Goal: Task Accomplishment & Management: Use online tool/utility

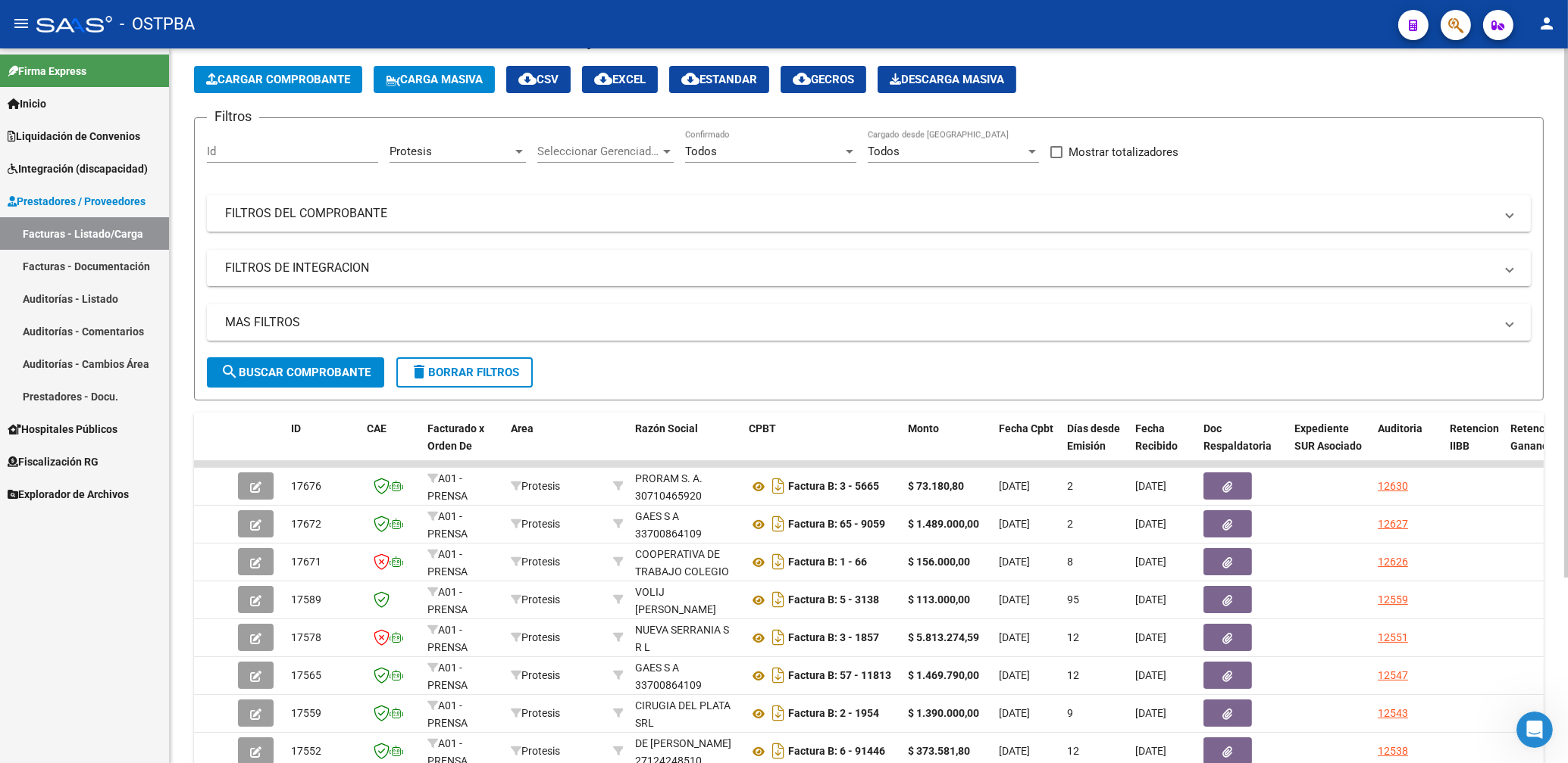
scroll to position [5, 0]
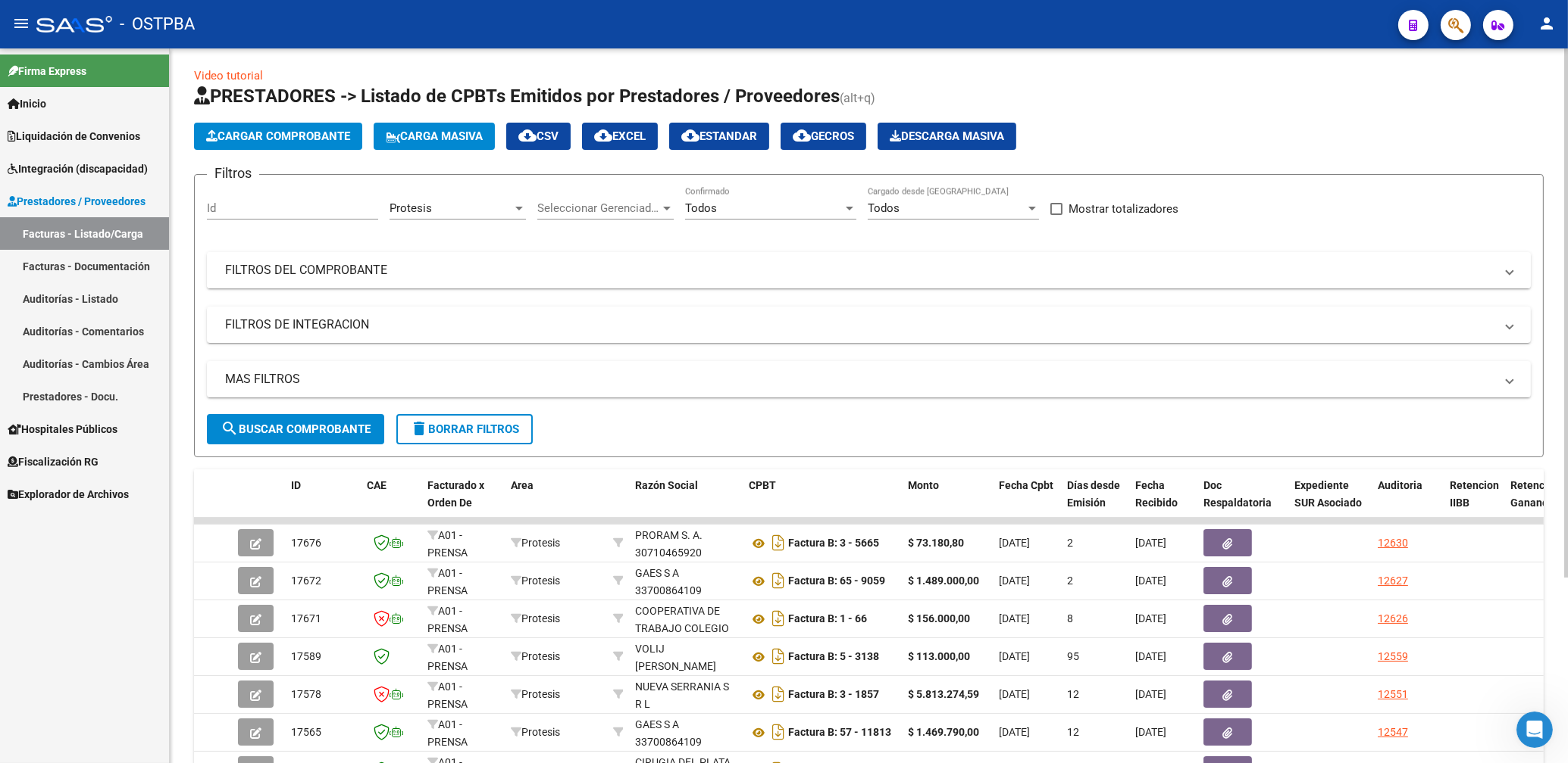
click at [938, 276] on mat-panel-title "FILTROS DEL COMPROBANTE" at bounding box center [860, 270] width 1270 height 16
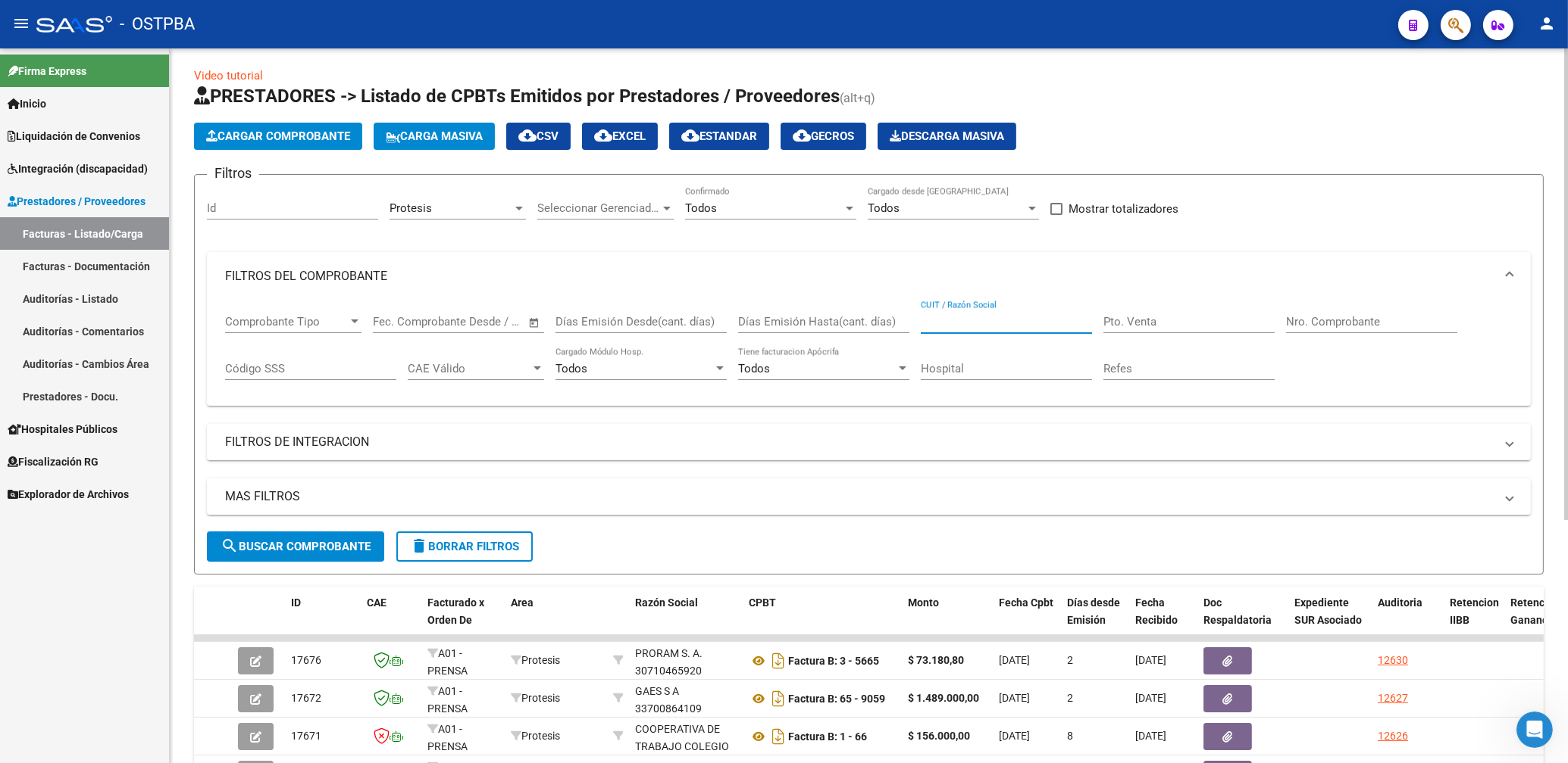
click at [978, 325] on input "CUIT / Razón Social" at bounding box center [1006, 322] width 171 height 14
click at [309, 539] on button "search Buscar Comprobante" at bounding box center [296, 546] width 177 height 30
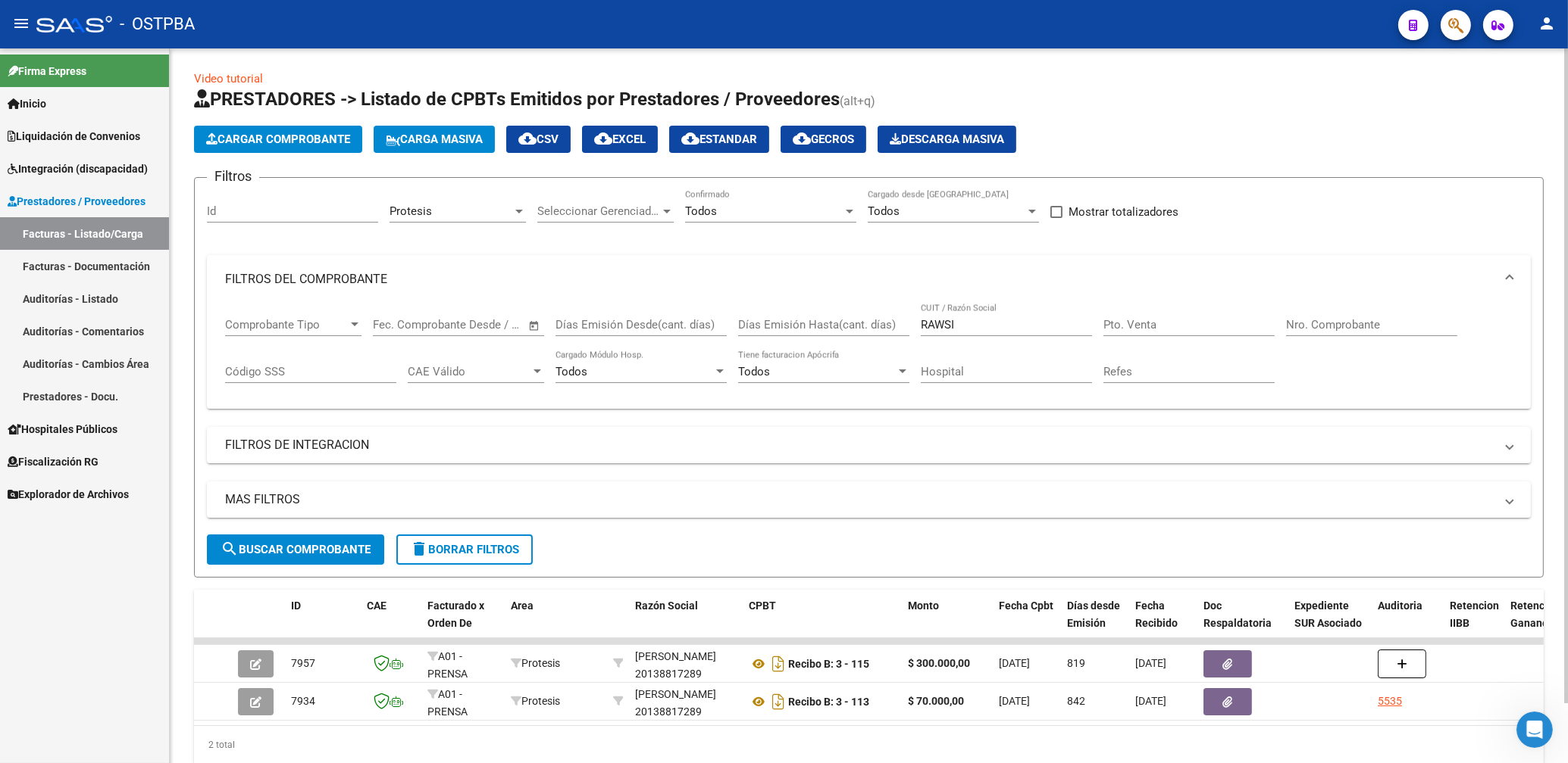
scroll to position [0, 0]
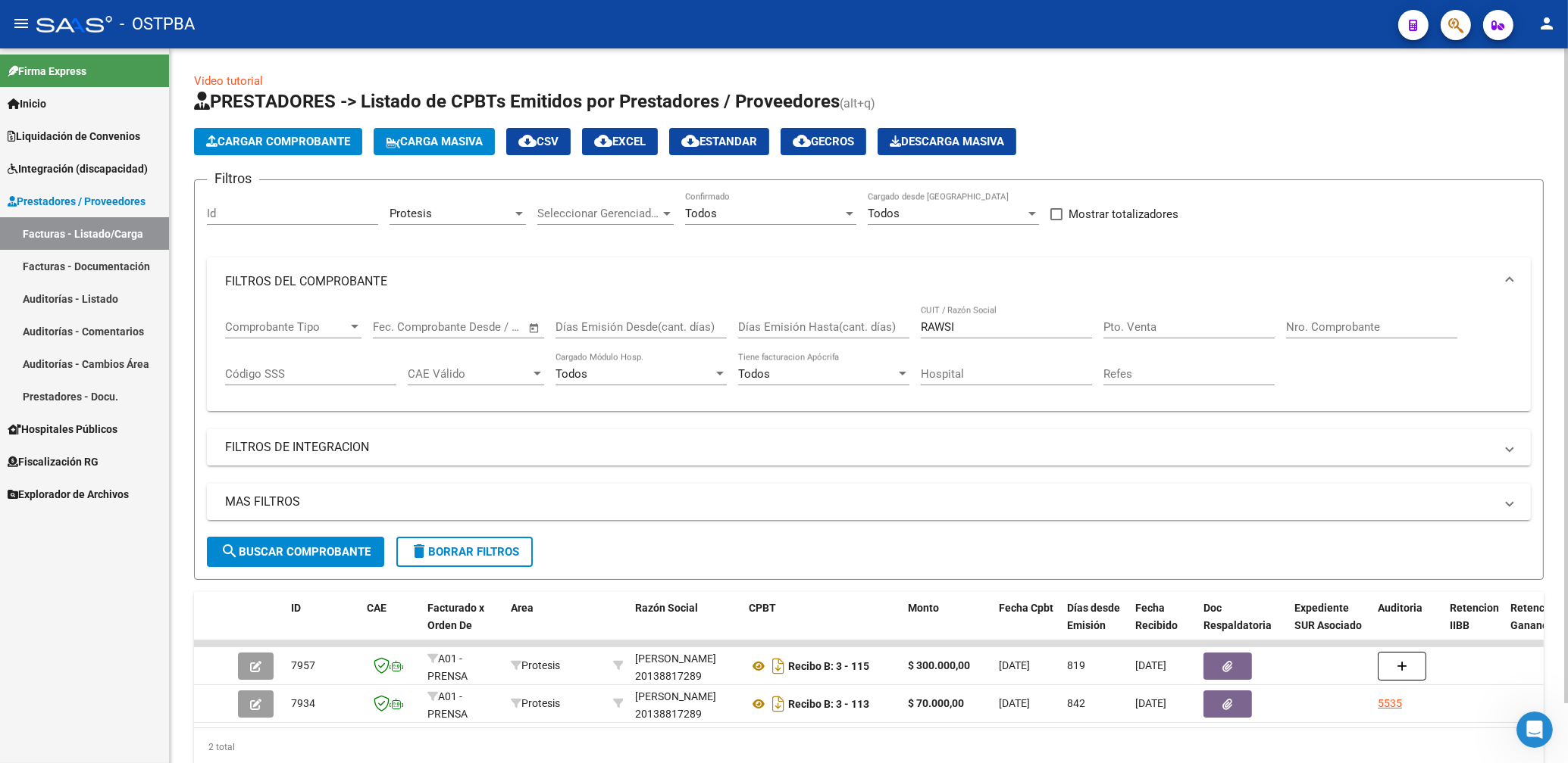
click at [423, 222] on div "Protesis Area" at bounding box center [458, 209] width 137 height 33
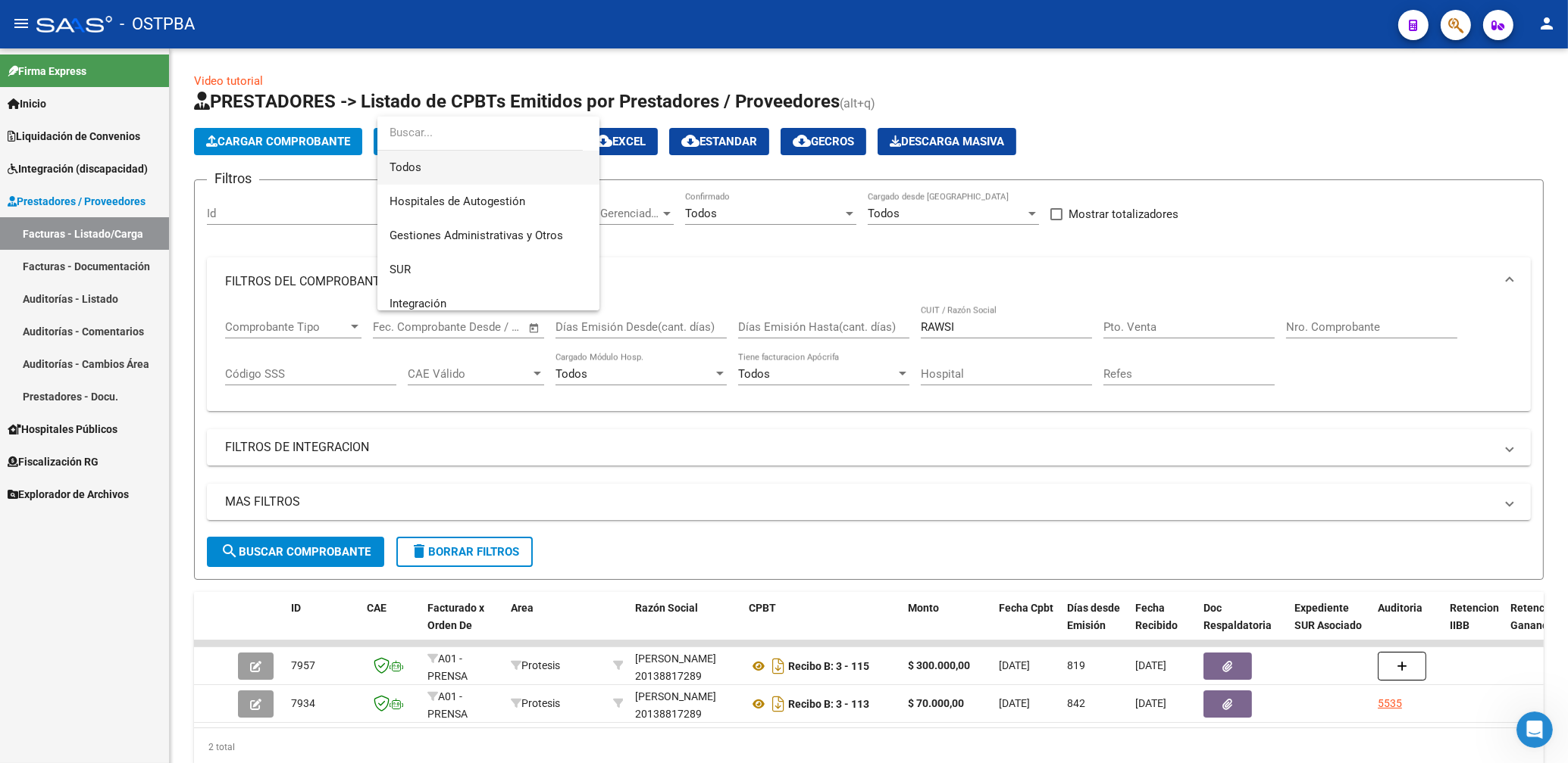
click at [419, 173] on span "Todos" at bounding box center [488, 167] width 198 height 34
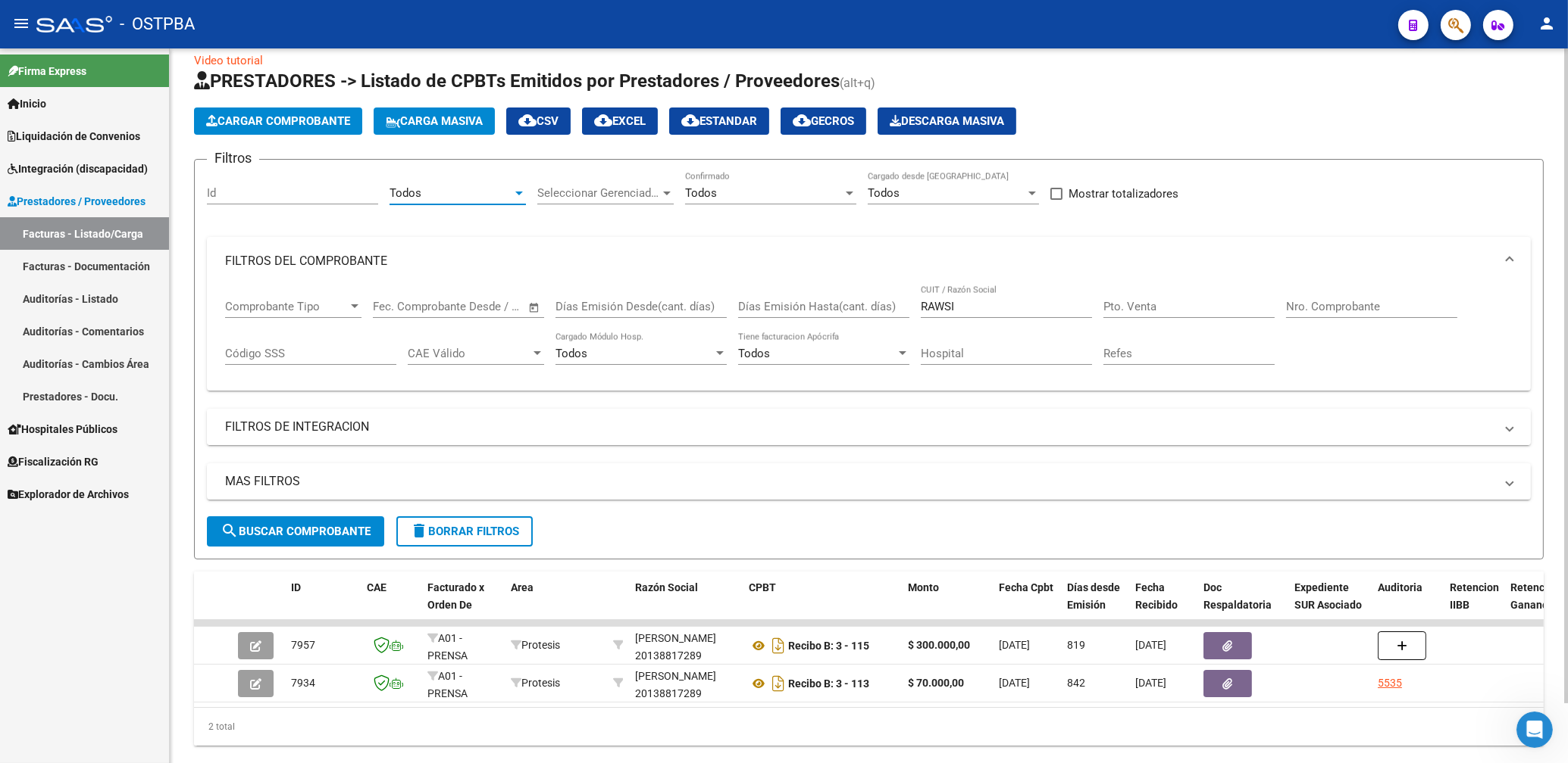
scroll to position [65, 0]
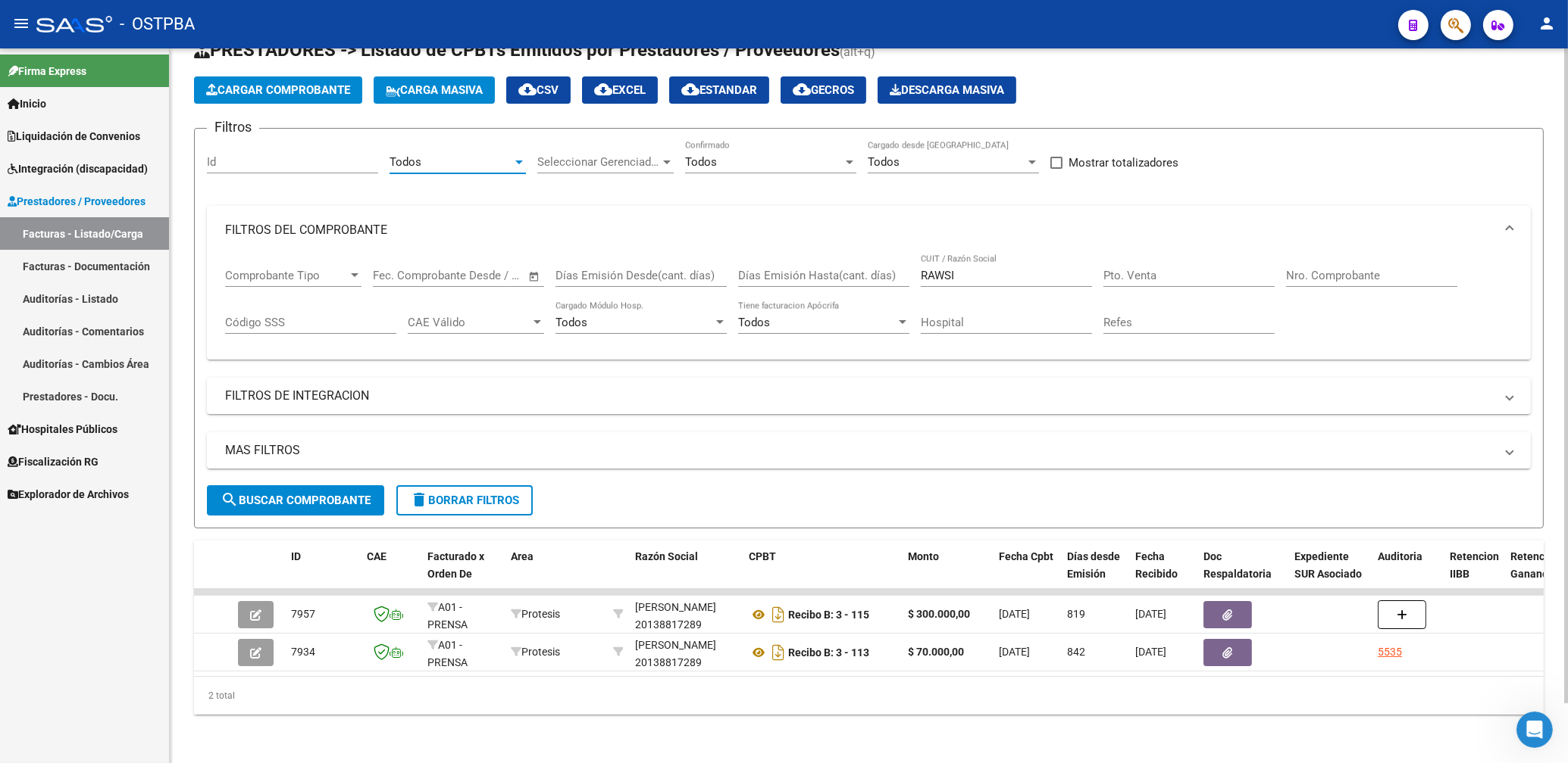
click at [320, 494] on span "search Buscar Comprobante" at bounding box center [296, 500] width 150 height 14
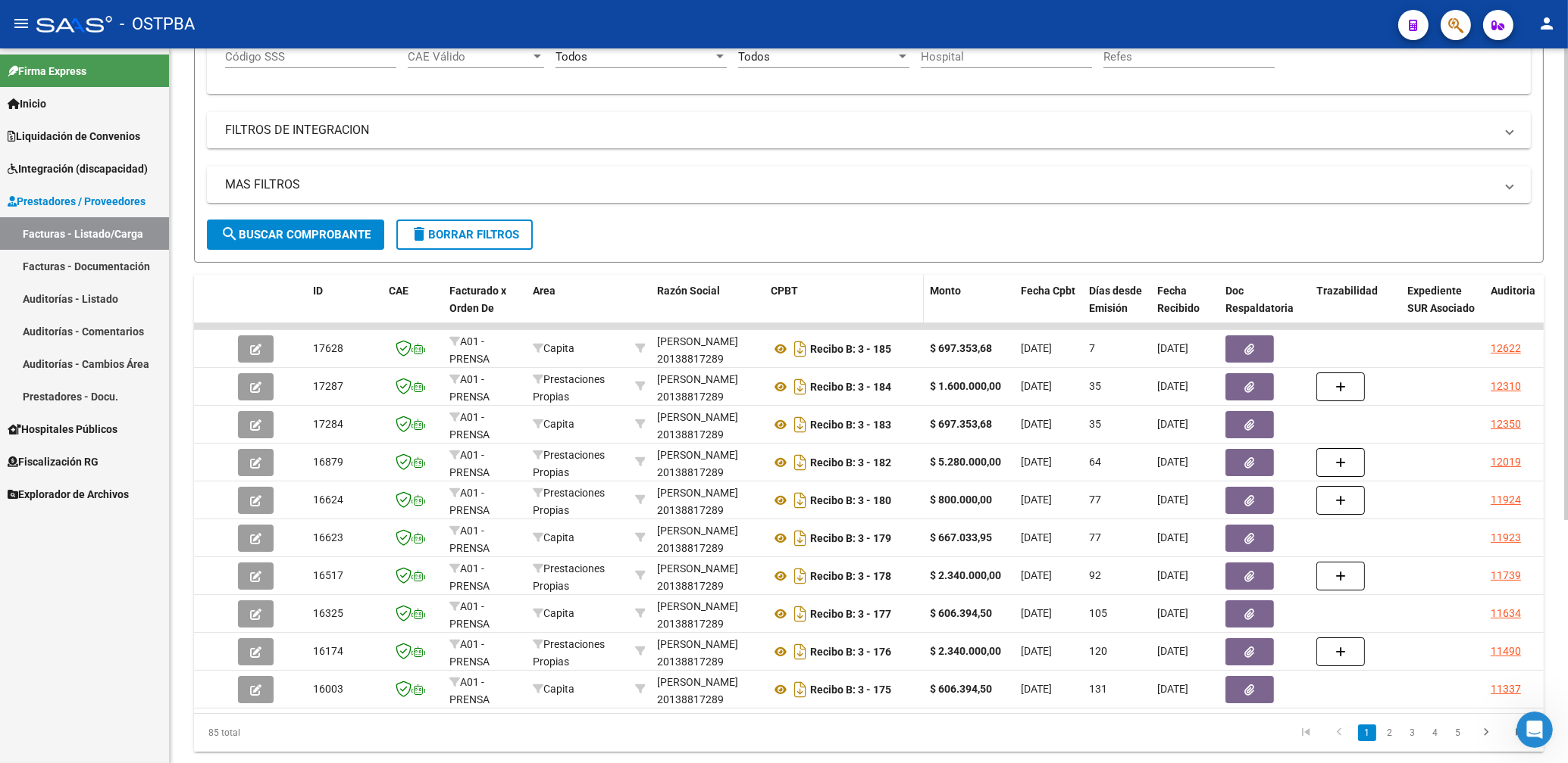
scroll to position [367, 0]
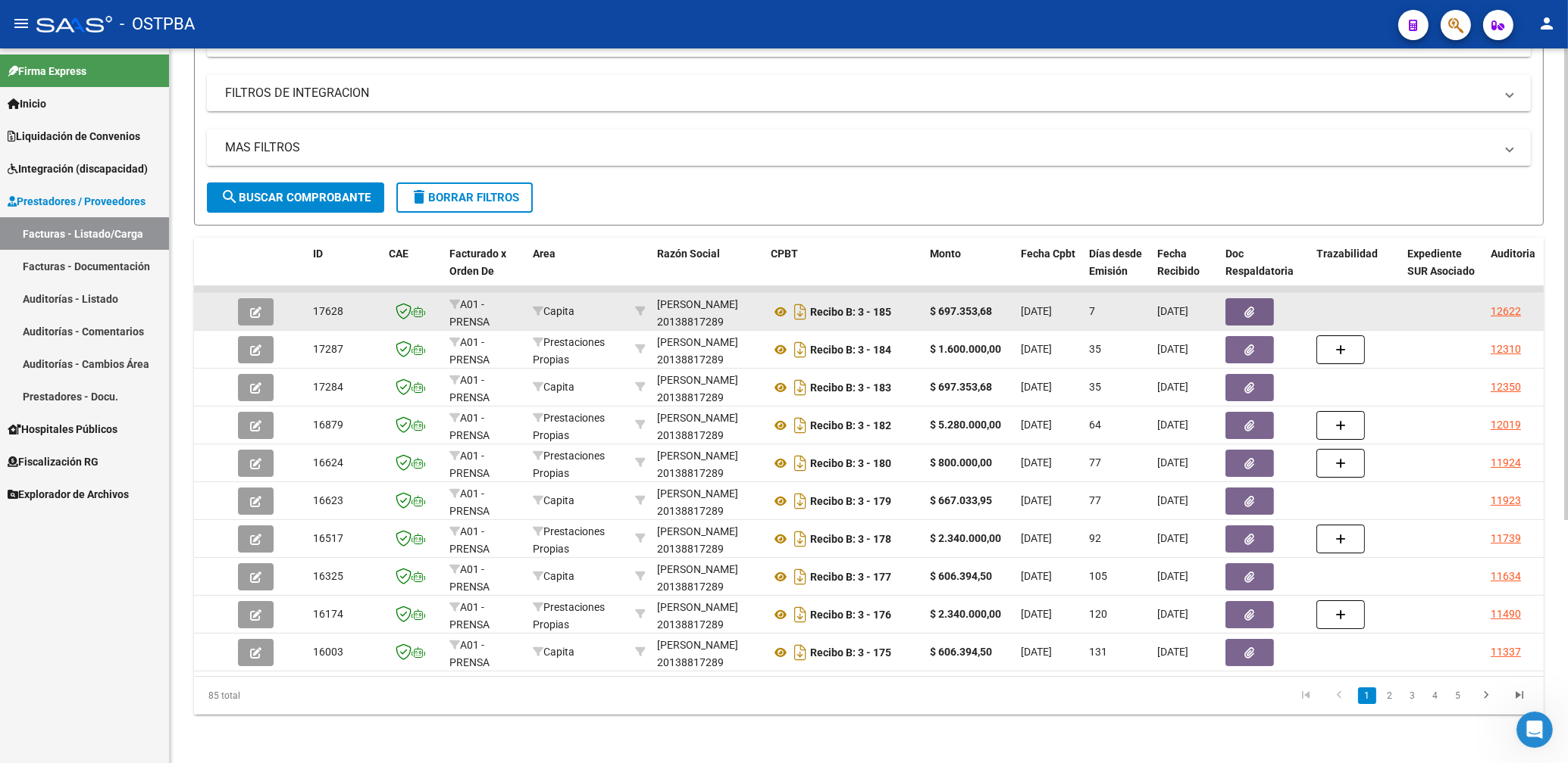
click at [1267, 298] on button "button" at bounding box center [1249, 312] width 48 height 27
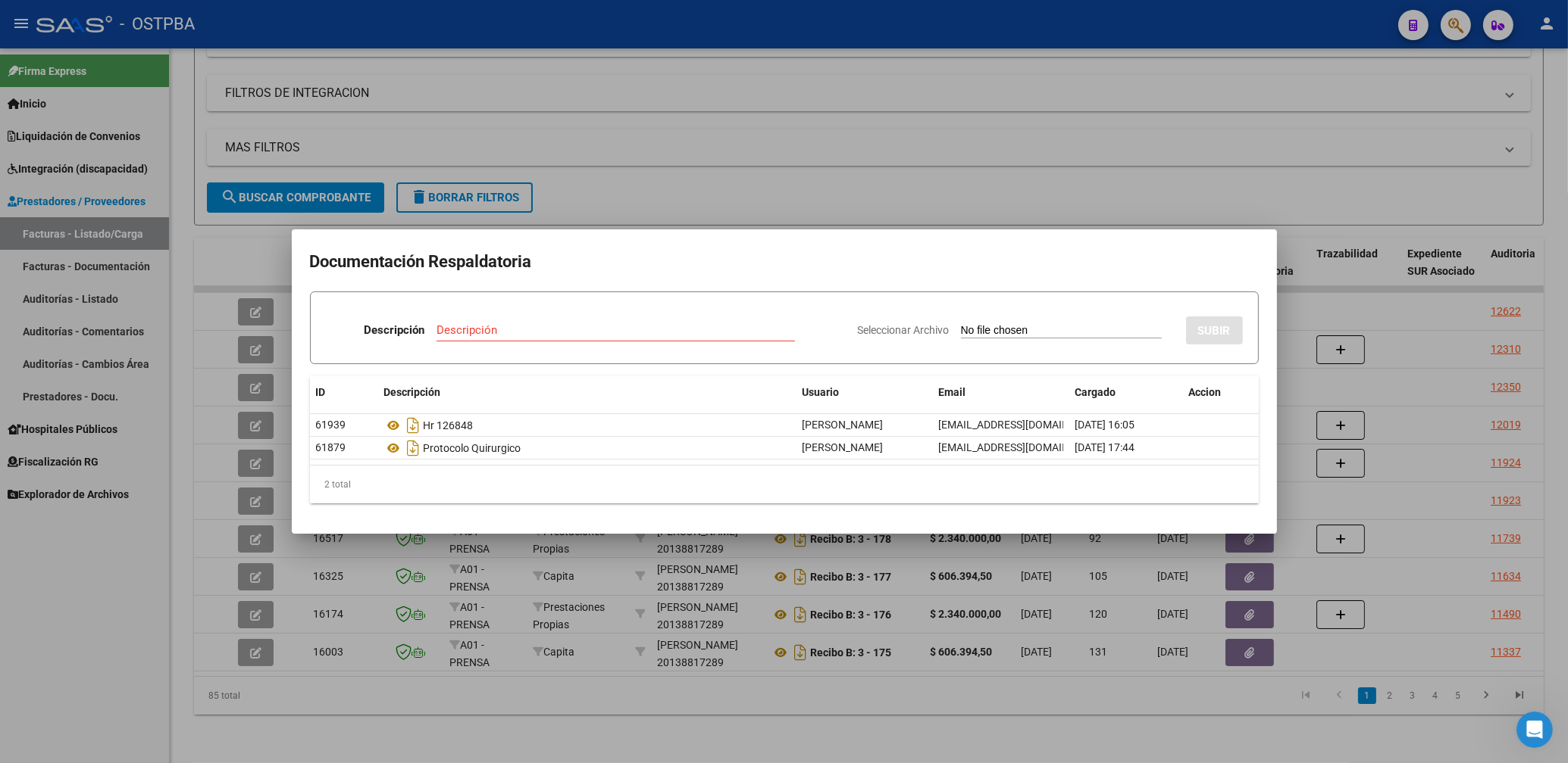
click at [1074, 109] on div at bounding box center [784, 381] width 1568 height 763
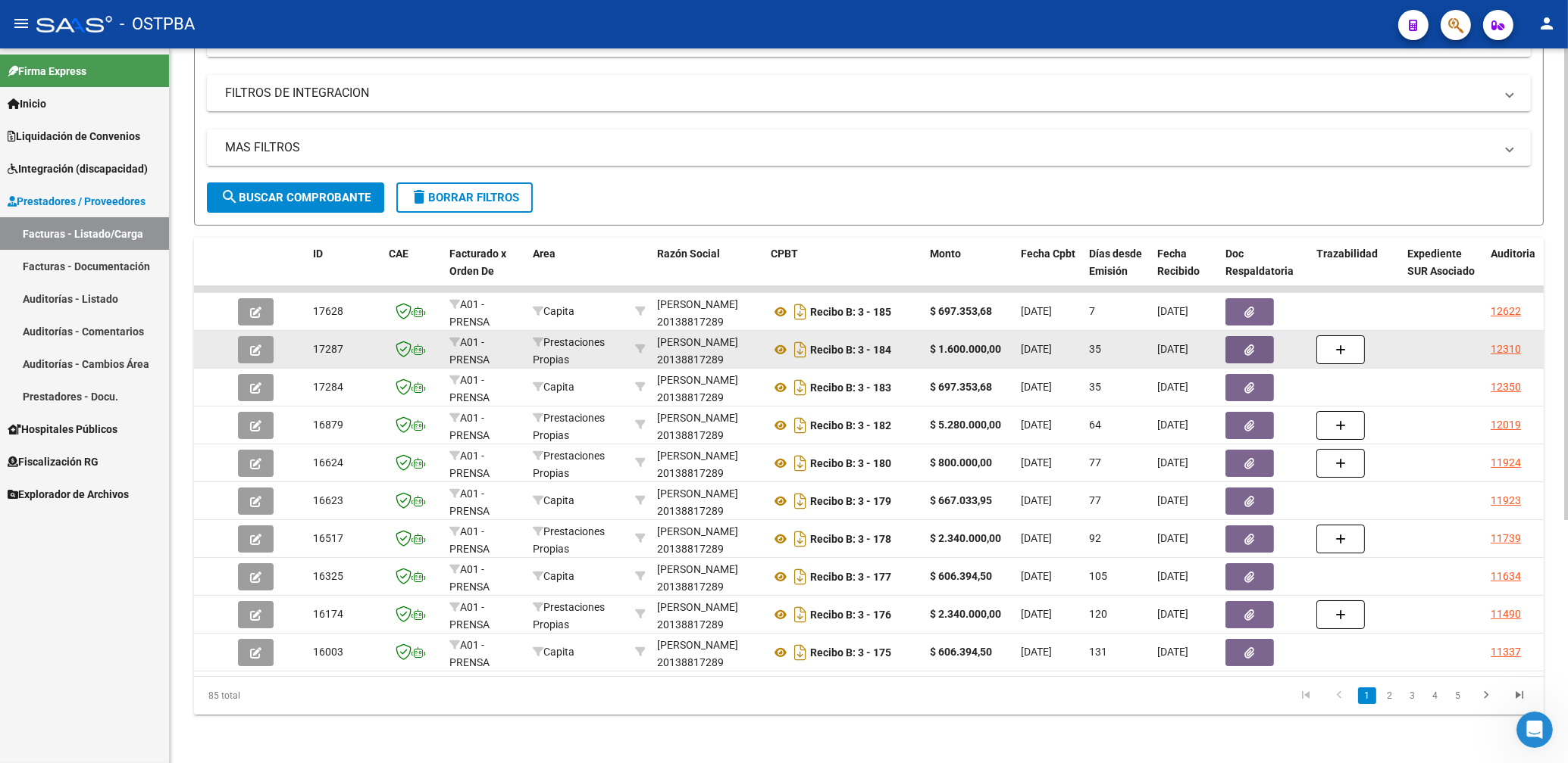
click at [1260, 336] on button "button" at bounding box center [1249, 350] width 48 height 27
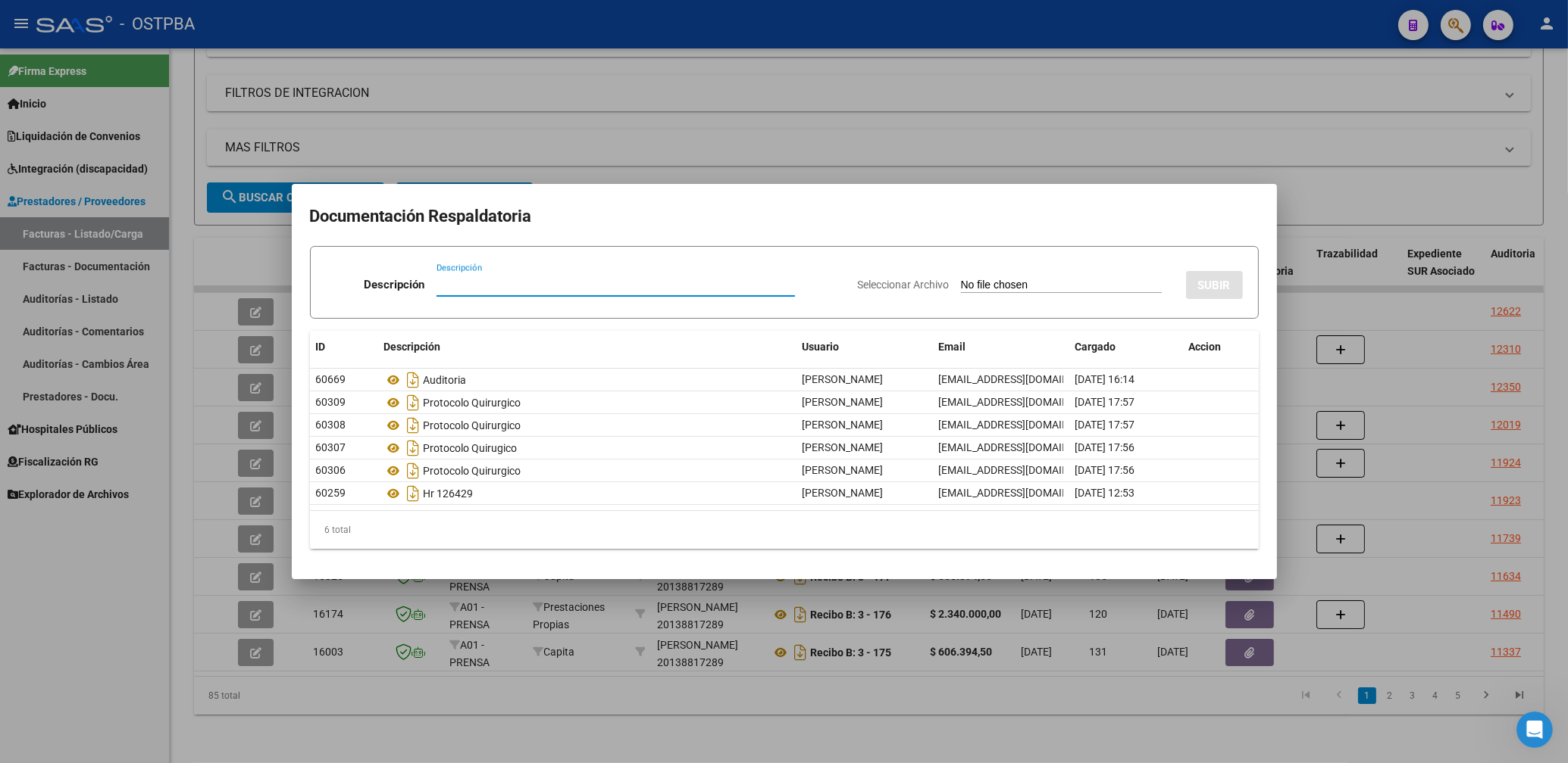
drag, startPoint x: 1022, startPoint y: 138, endPoint x: 1036, endPoint y: 106, distance: 34.9
click at [1022, 136] on div at bounding box center [784, 381] width 1568 height 763
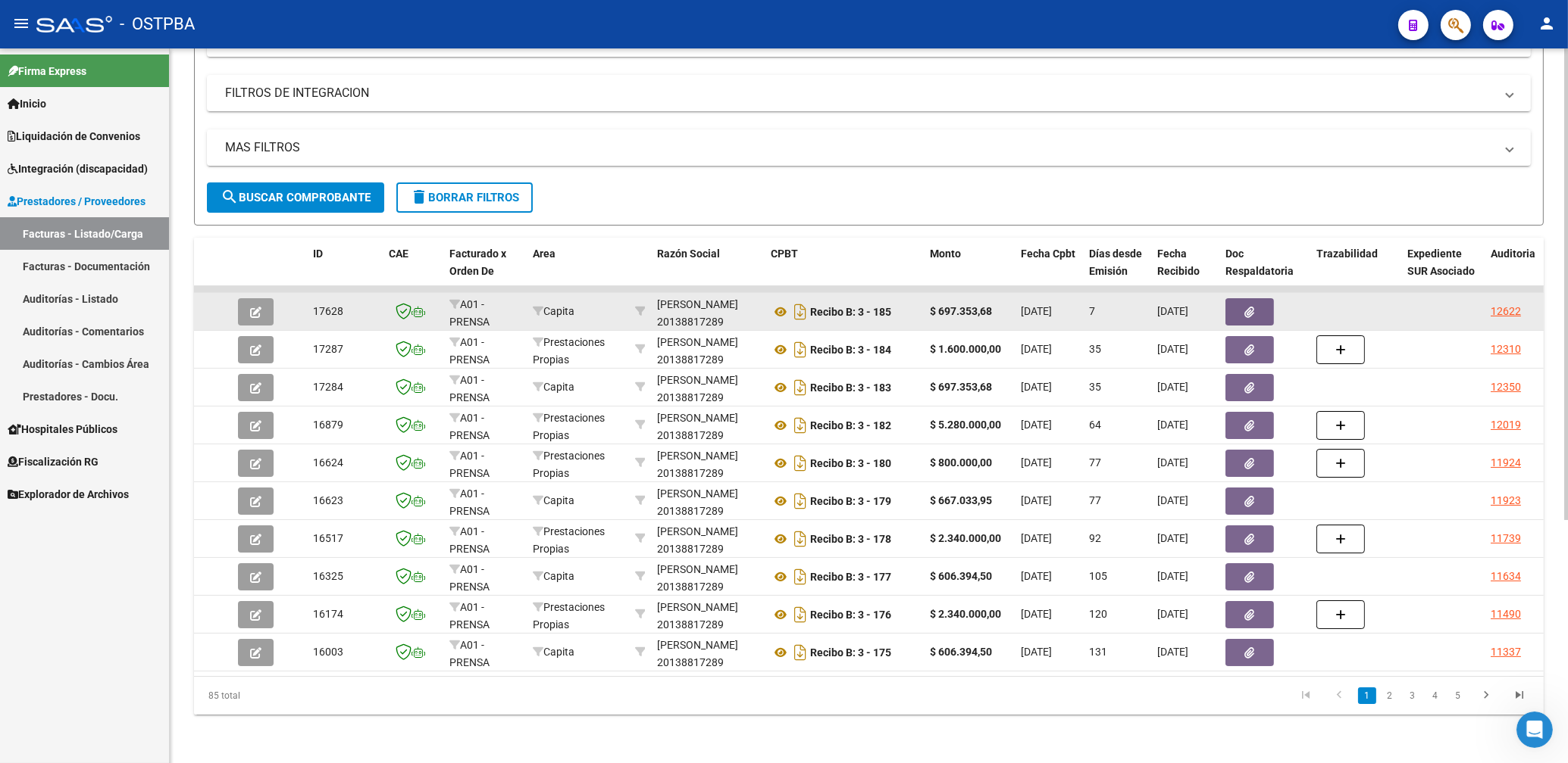
click at [1255, 302] on button "button" at bounding box center [1249, 312] width 48 height 27
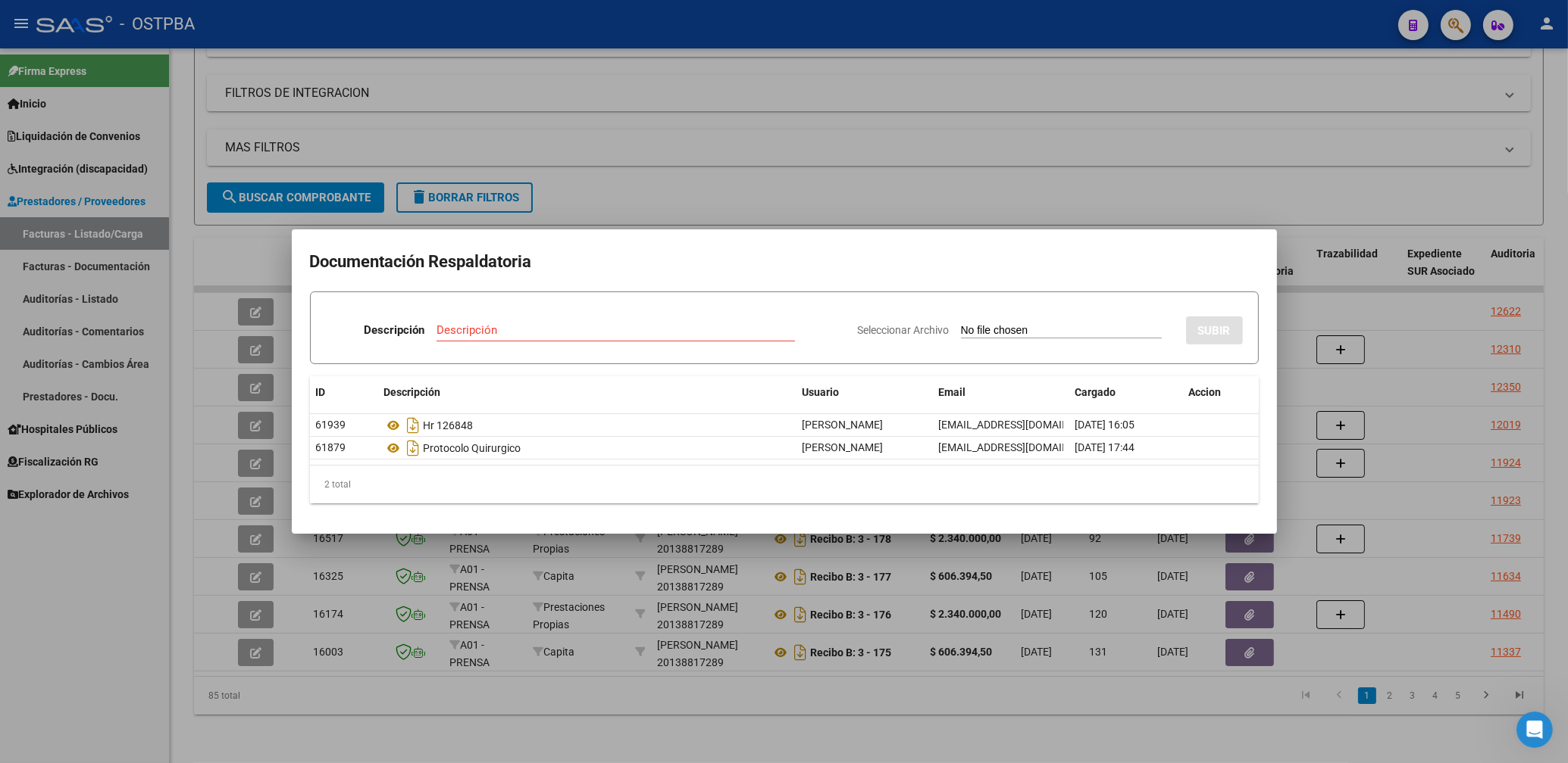
click at [843, 204] on div at bounding box center [784, 381] width 1568 height 763
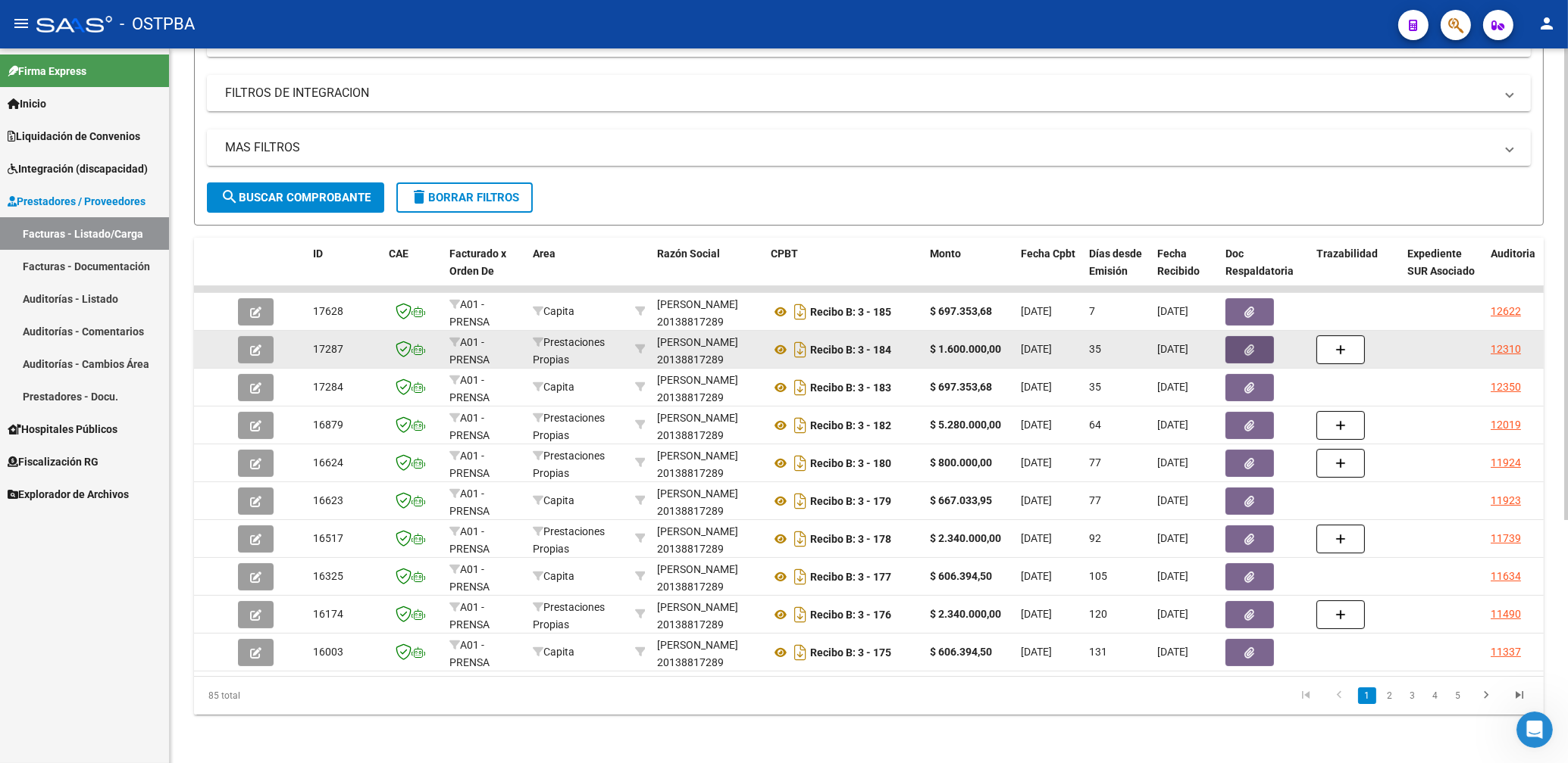
click at [1252, 336] on button "button" at bounding box center [1249, 350] width 48 height 27
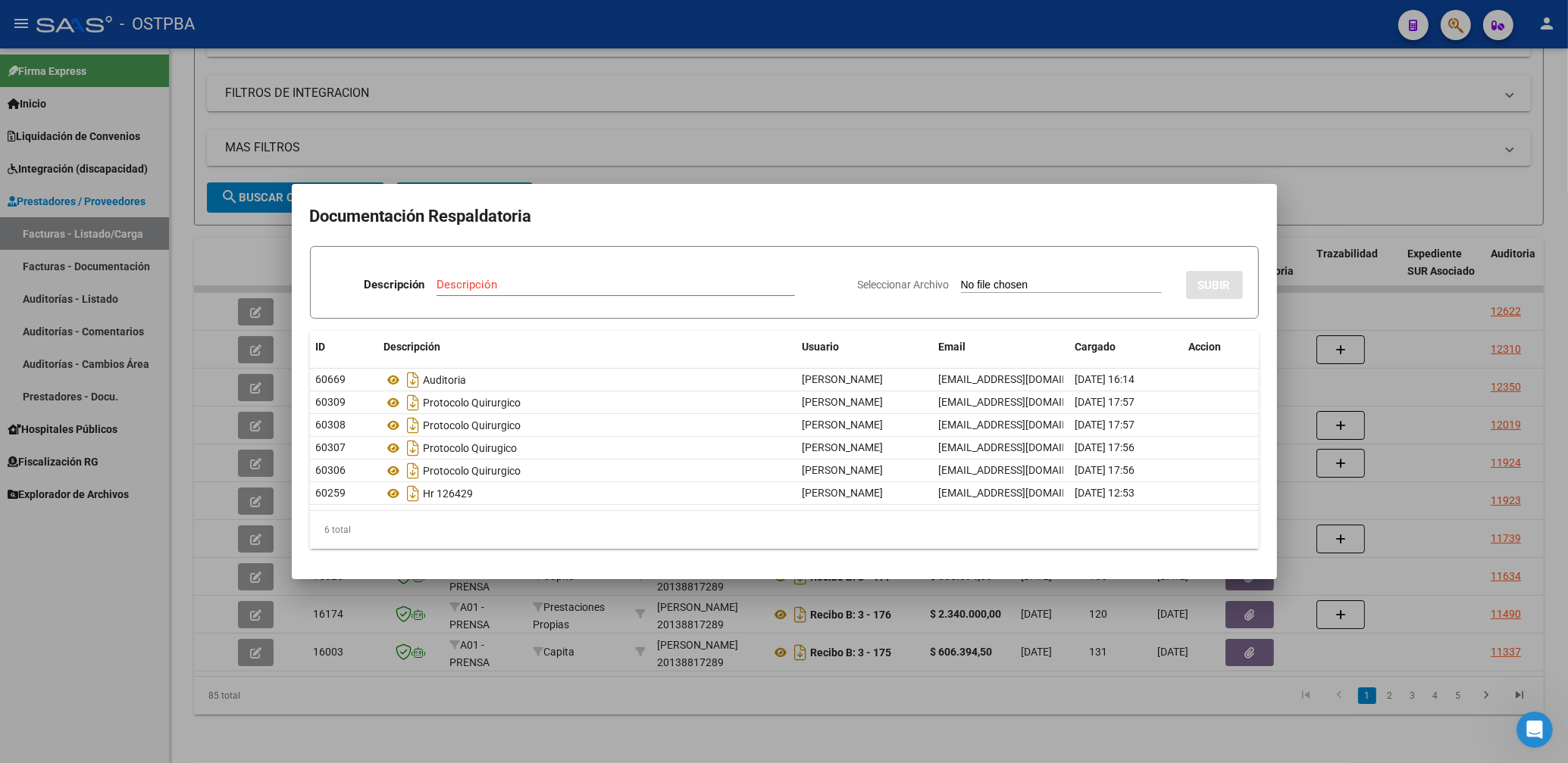
click at [1180, 193] on mat-dialog-container "Documentación Respaldatoria Descripción Descripción Seleccionar Archivo SUBIR I…" at bounding box center [784, 381] width 985 height 395
click at [1010, 180] on div at bounding box center [784, 381] width 1568 height 763
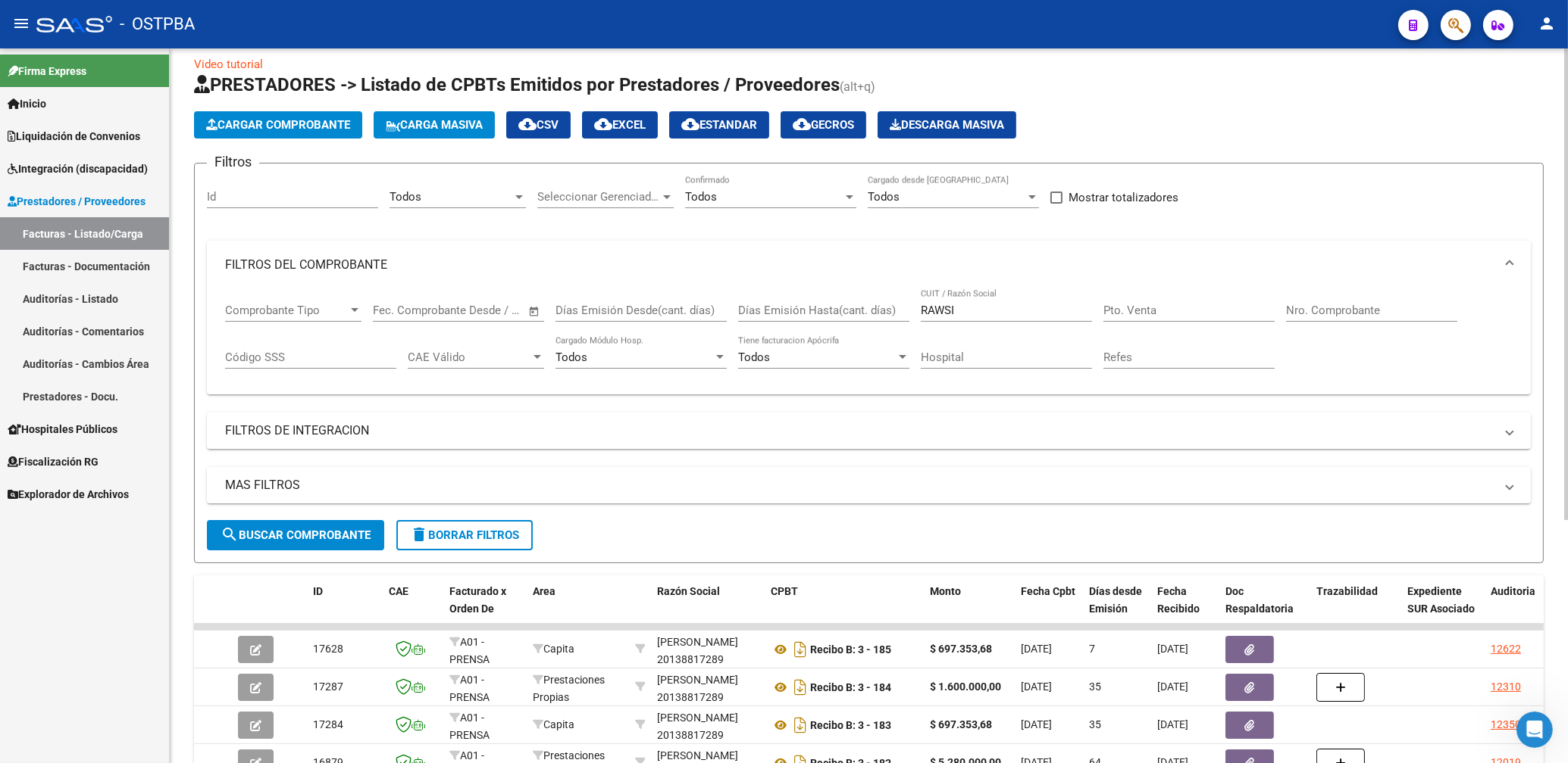
scroll to position [0, 0]
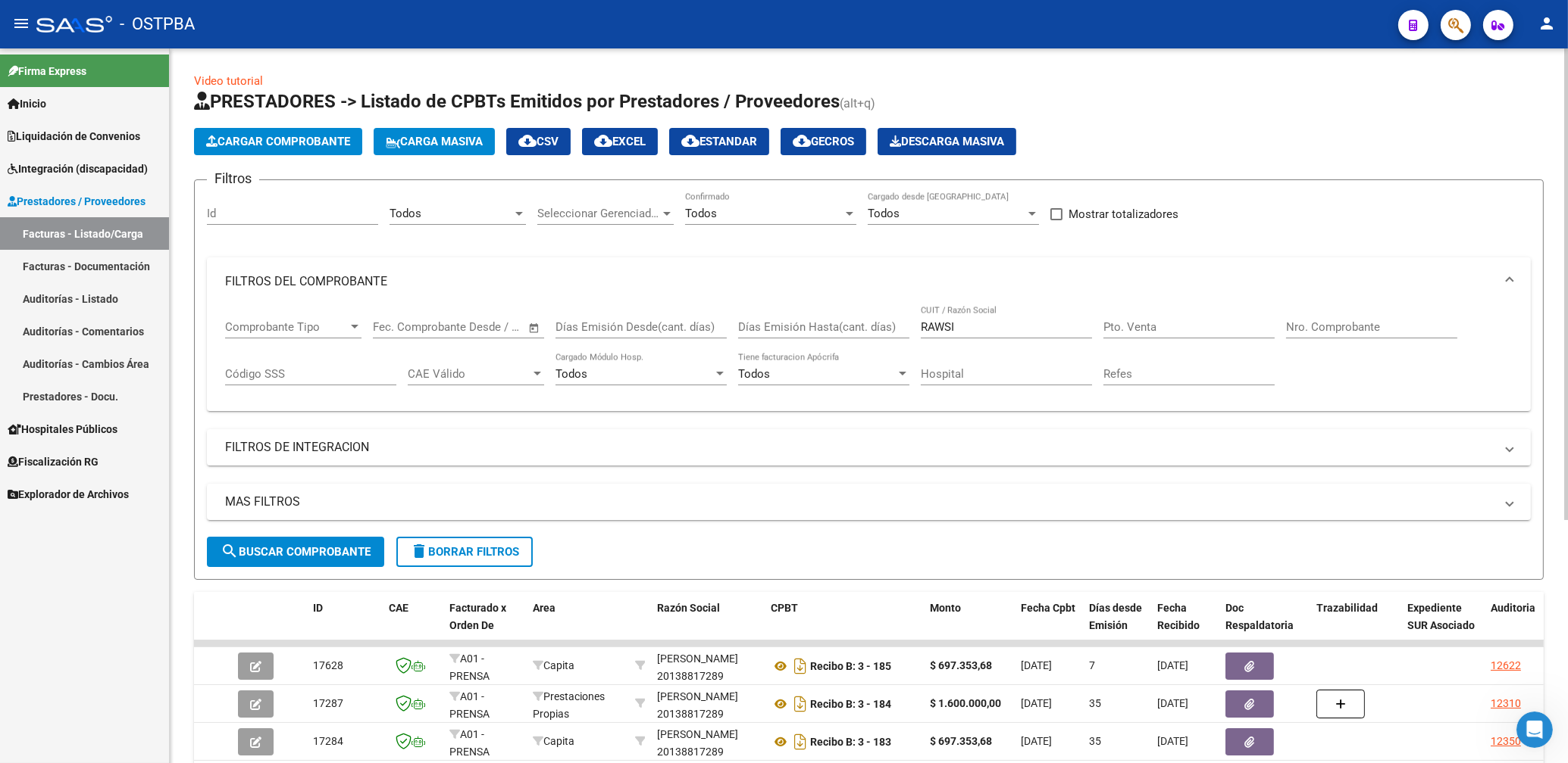
drag, startPoint x: 970, startPoint y: 333, endPoint x: 959, endPoint y: 328, distance: 12.1
click at [961, 331] on input "RAWSI" at bounding box center [1006, 326] width 171 height 14
type input "R"
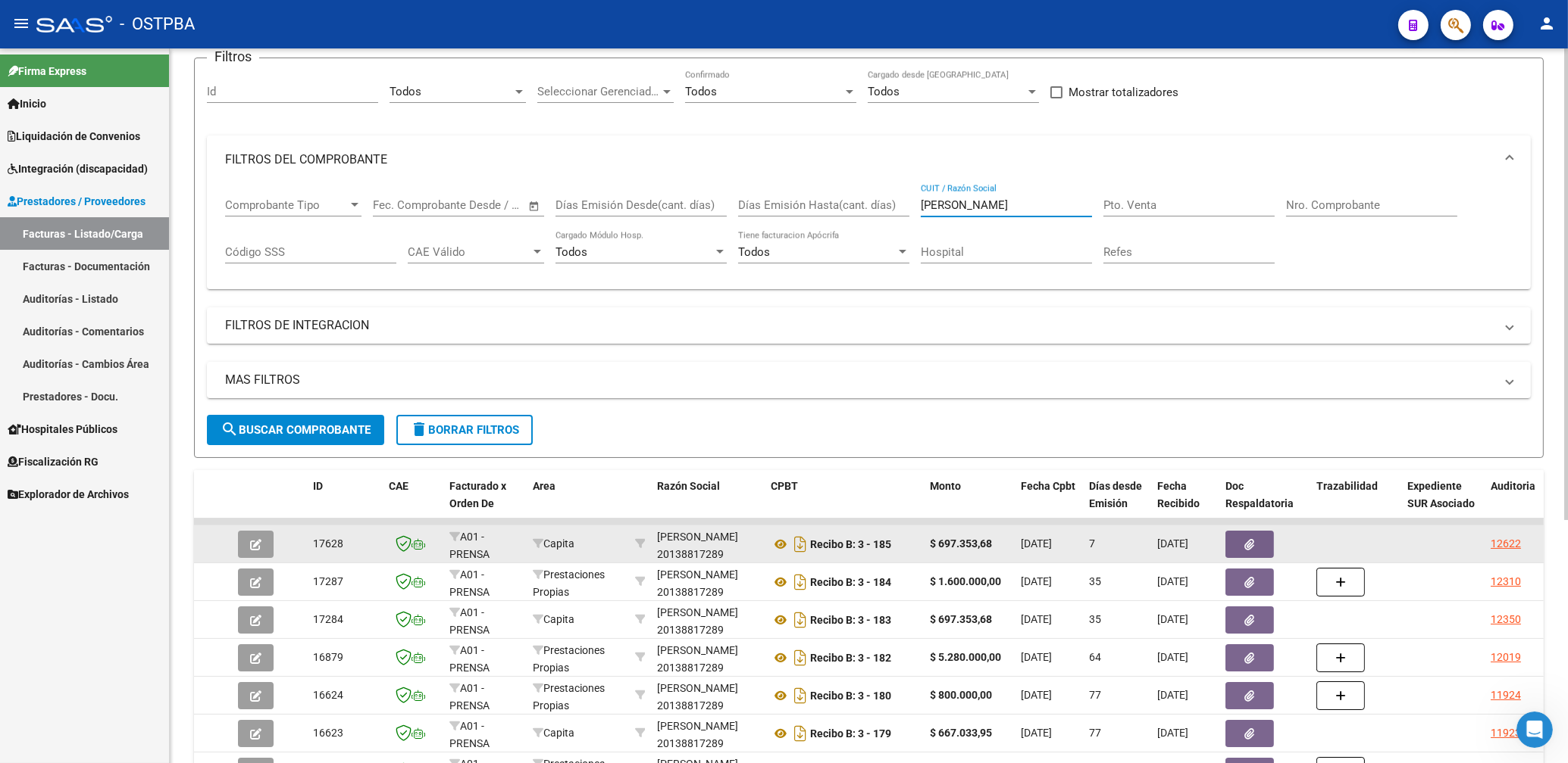
scroll to position [325, 0]
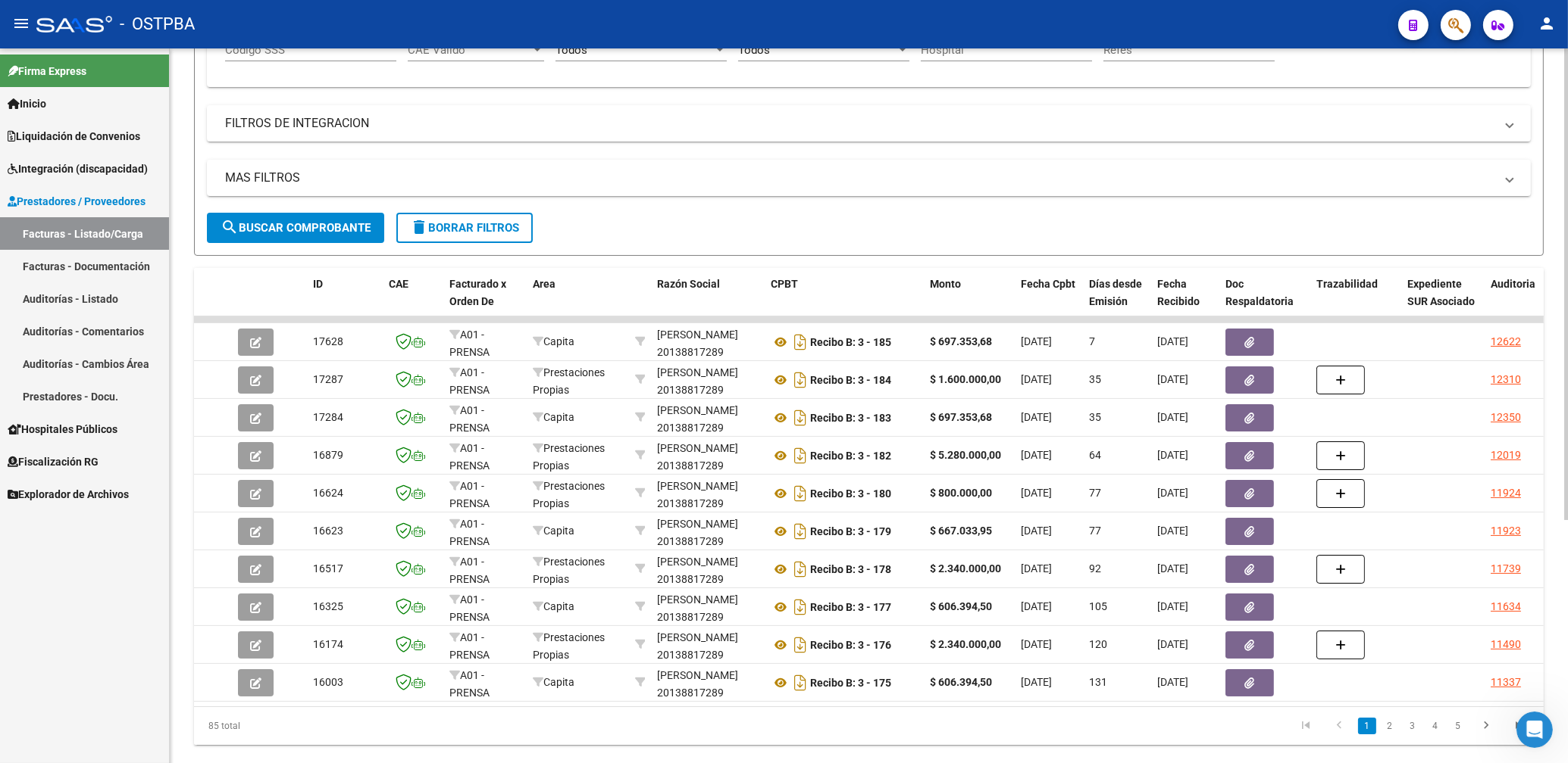
click at [310, 235] on button "search Buscar Comprobante" at bounding box center [296, 227] width 177 height 30
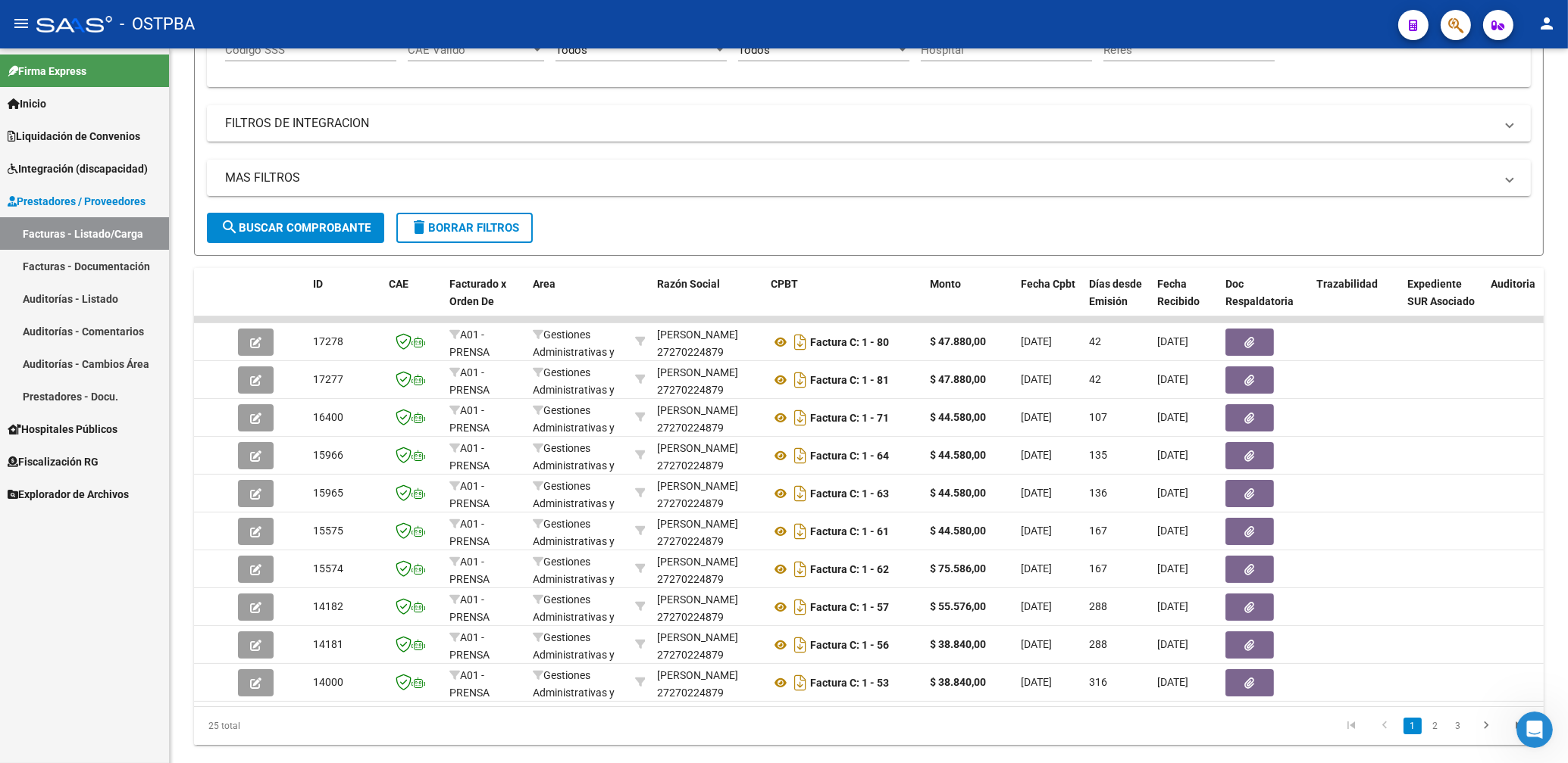
click at [120, 597] on div "Firma Express Inicio Calendario SSS Instructivos Contacto OS Liquidación de Con…" at bounding box center [84, 406] width 169 height 715
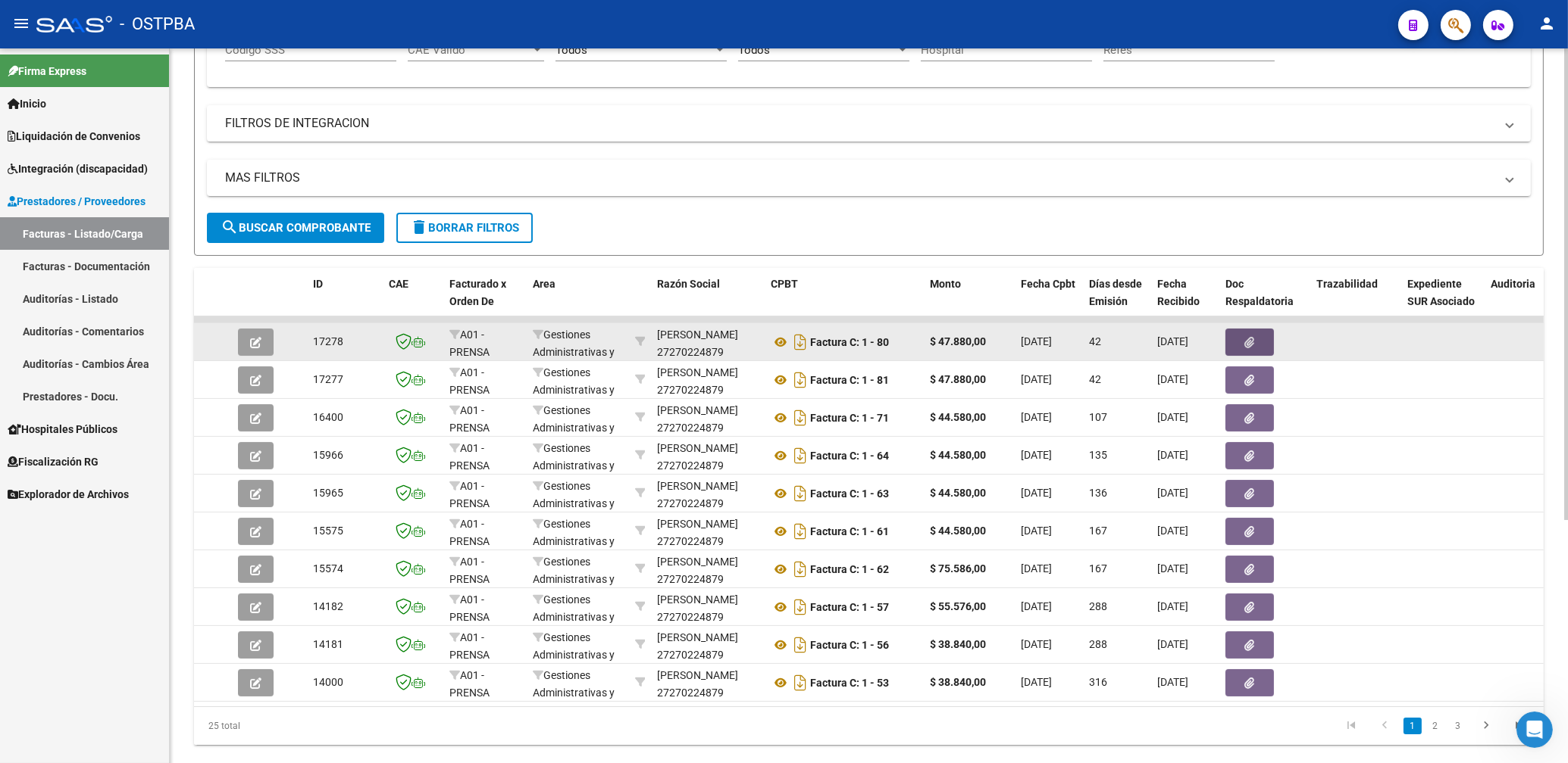
click at [1266, 343] on button "button" at bounding box center [1249, 343] width 48 height 27
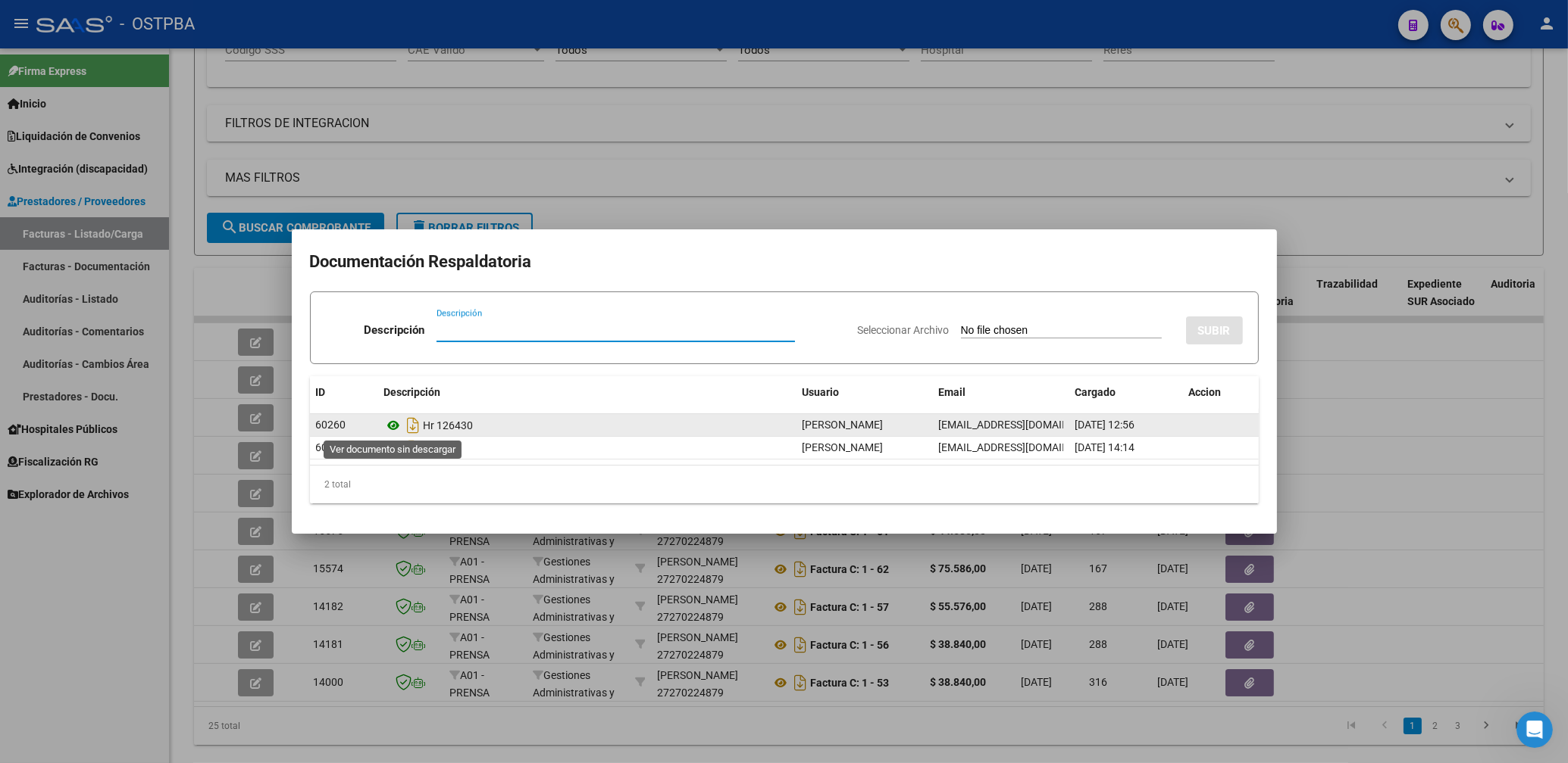
click at [392, 427] on icon at bounding box center [394, 426] width 20 height 18
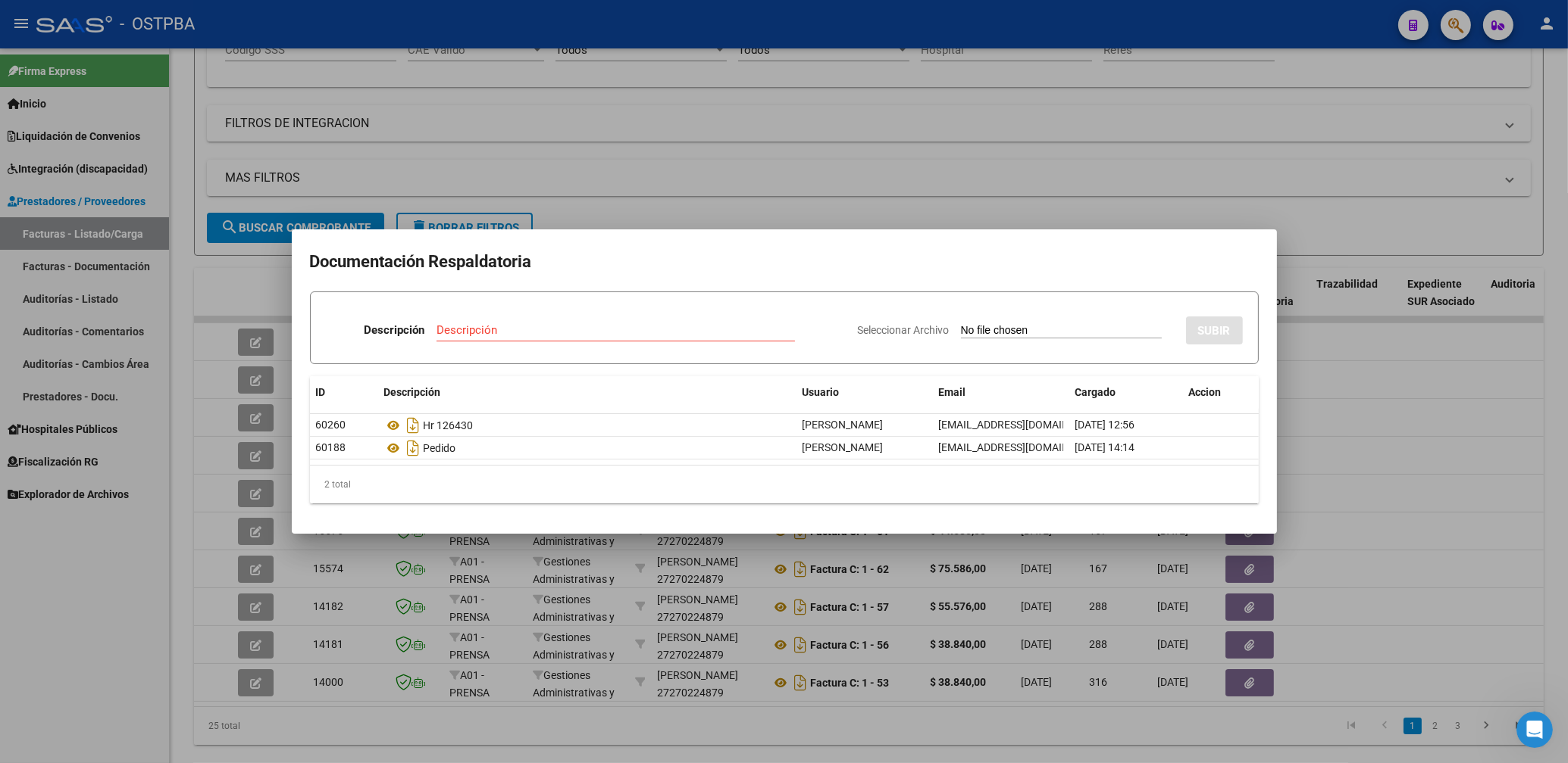
click at [811, 137] on div at bounding box center [784, 381] width 1568 height 763
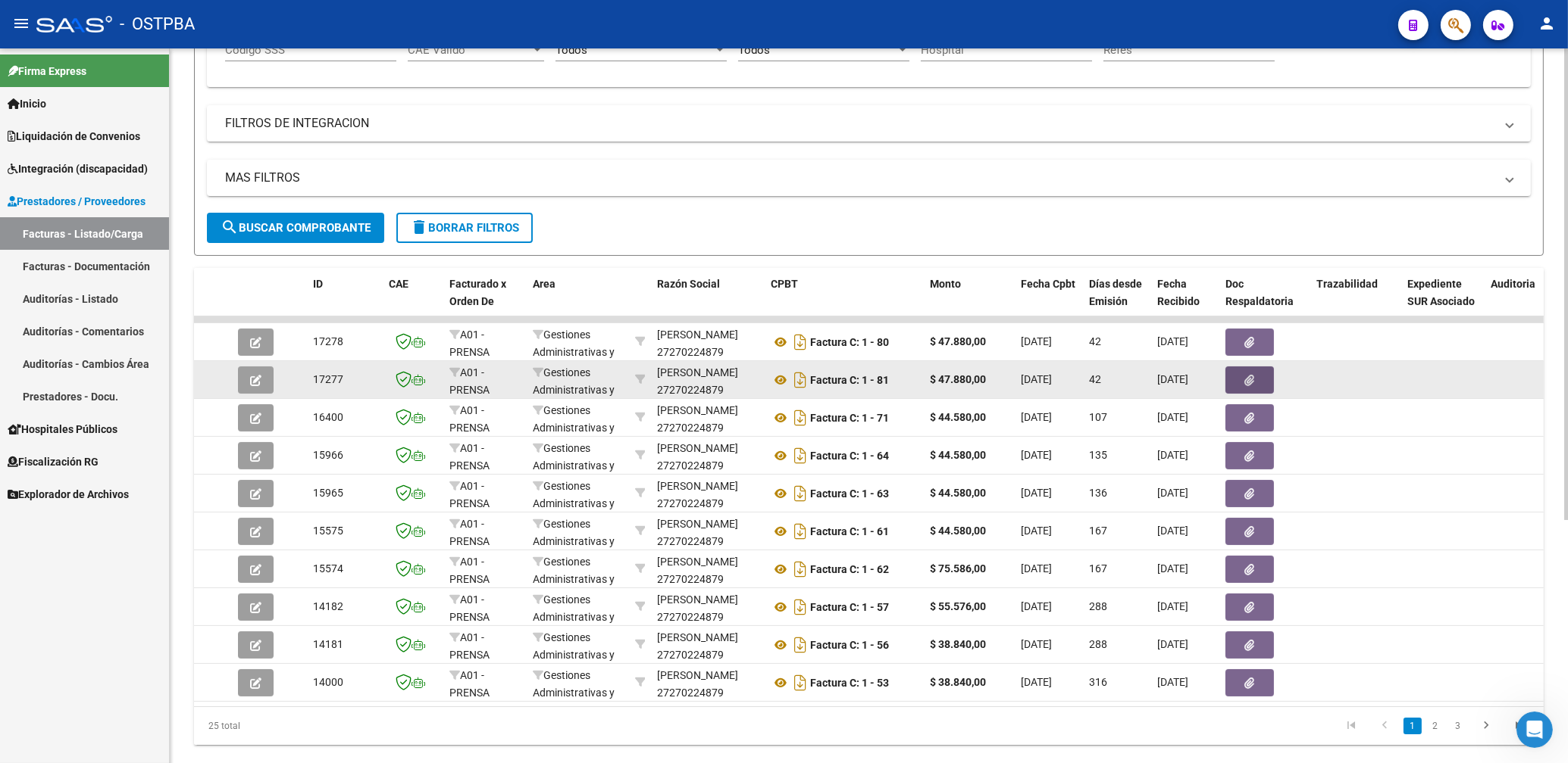
click at [1250, 377] on icon "button" at bounding box center [1250, 380] width 10 height 11
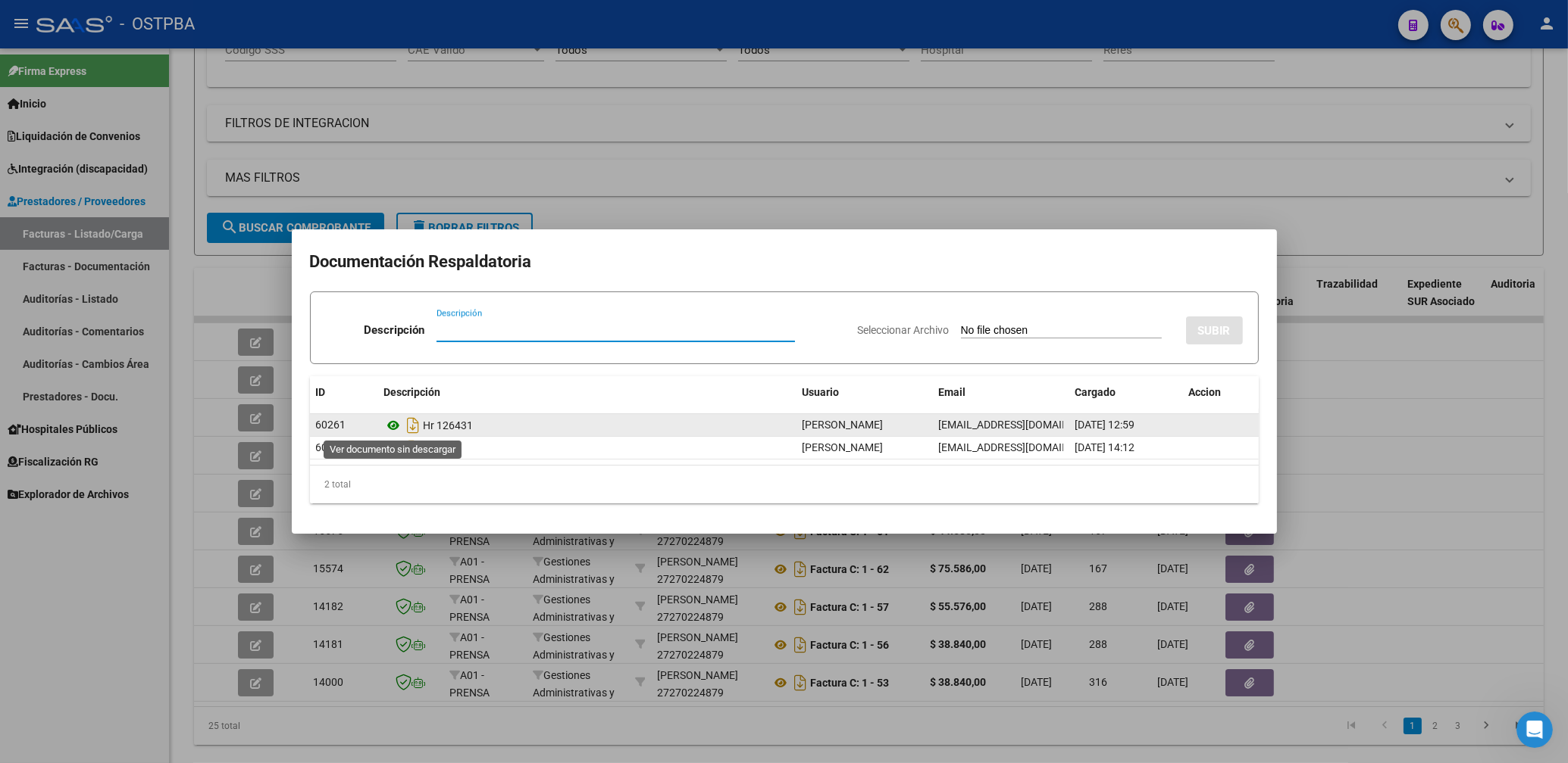
click at [400, 425] on icon at bounding box center [394, 426] width 20 height 18
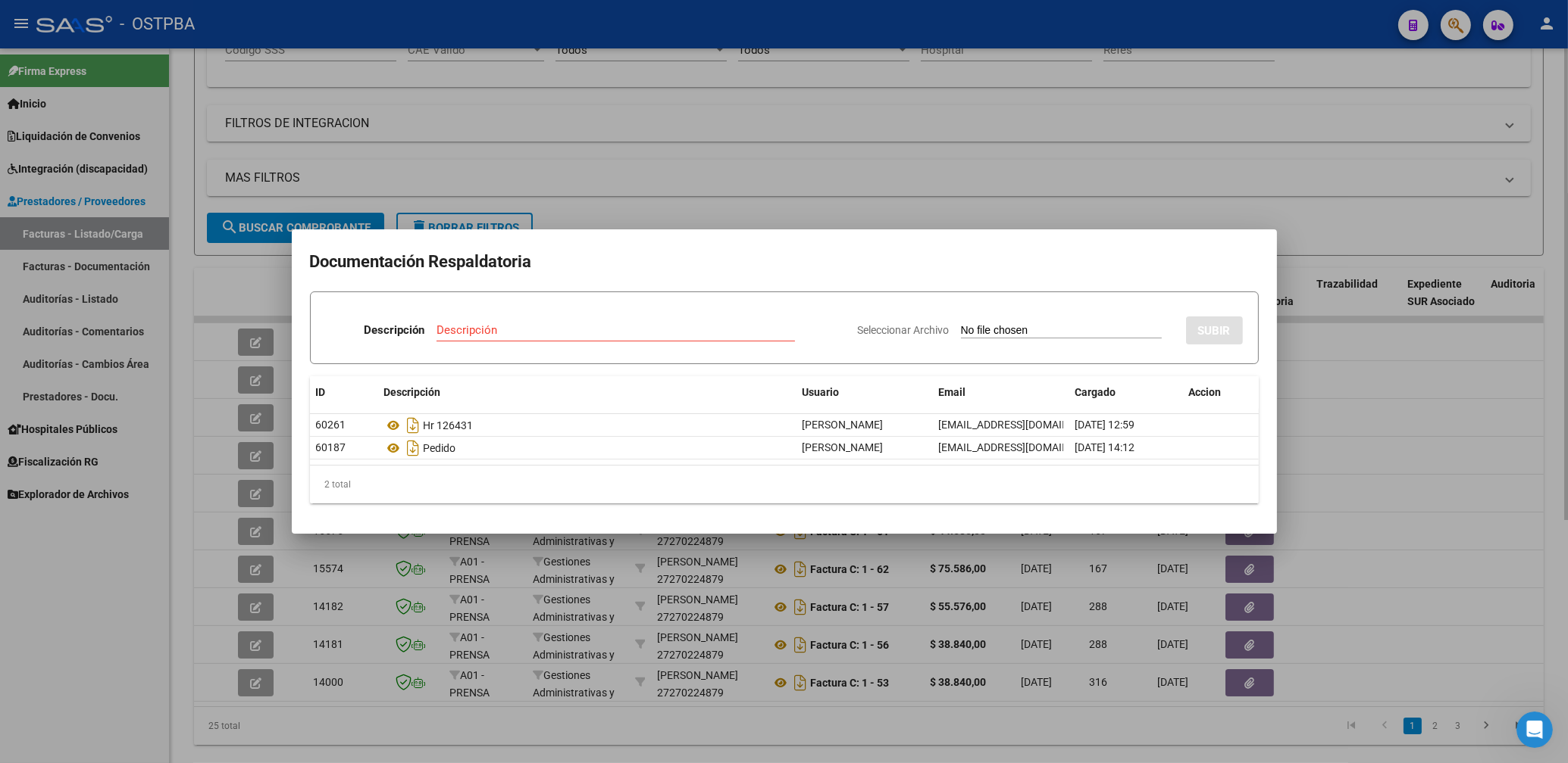
click at [741, 146] on div at bounding box center [784, 381] width 1568 height 763
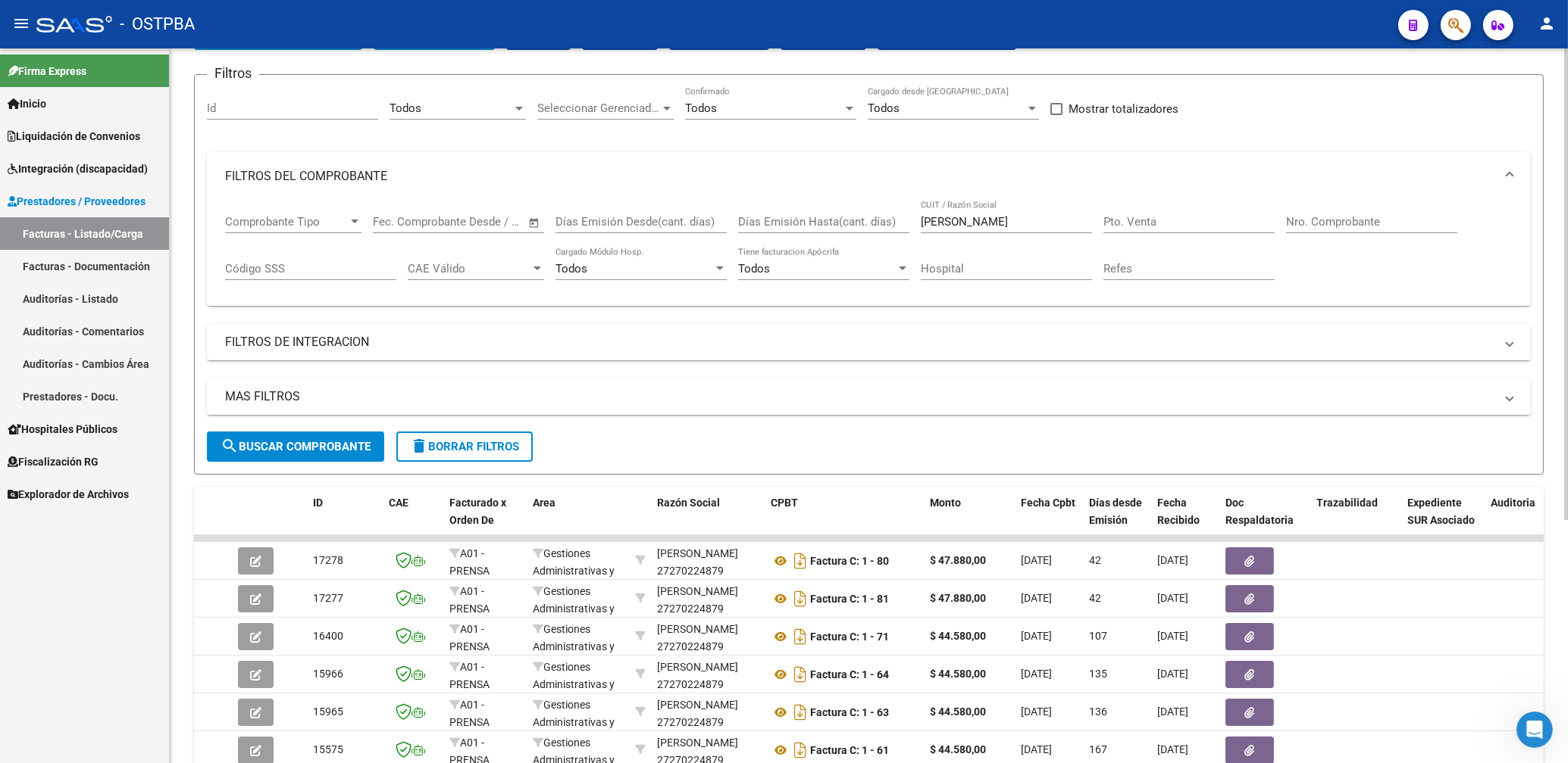
scroll to position [0, 0]
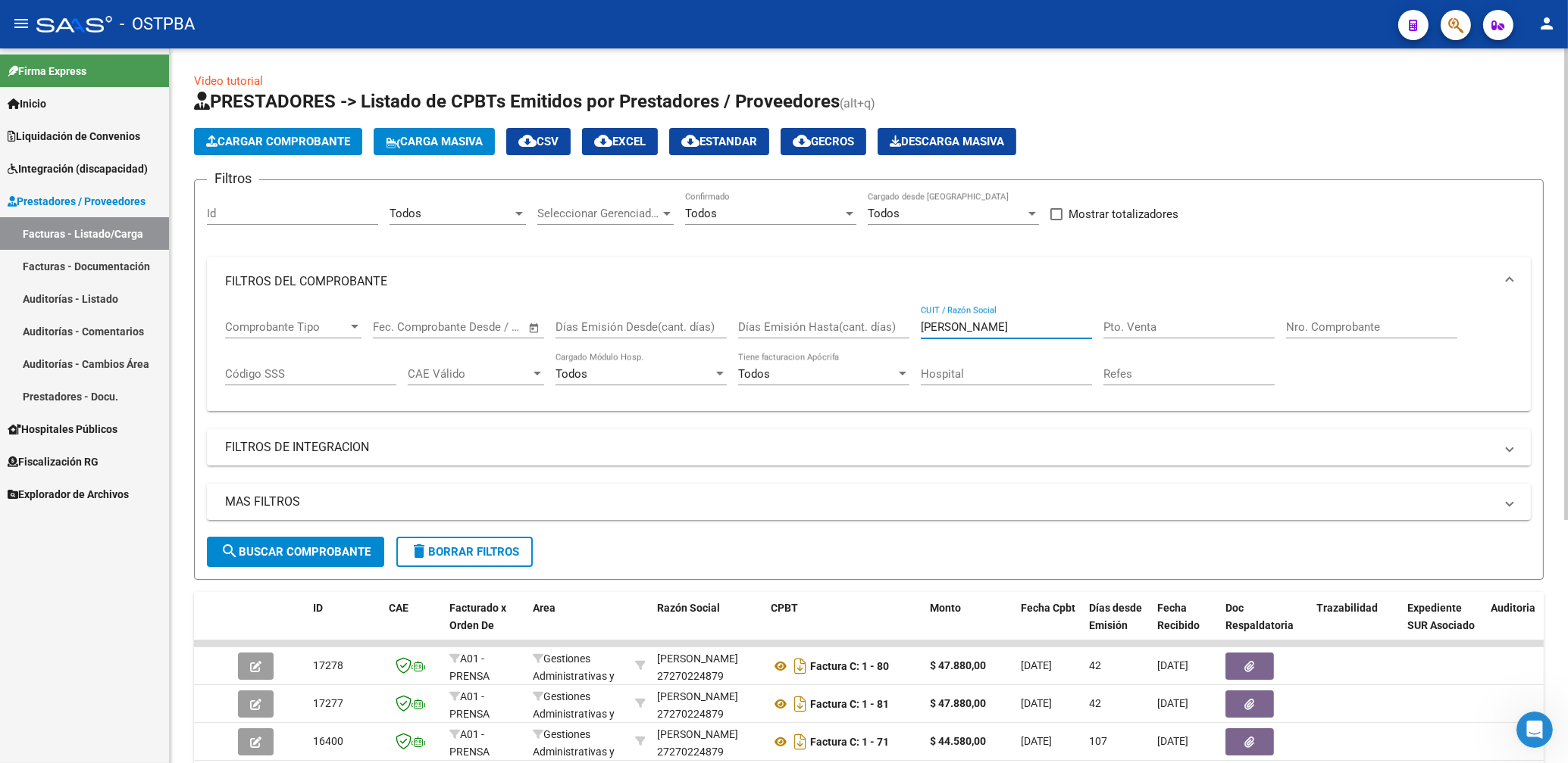
click at [993, 334] on input "[PERSON_NAME]" at bounding box center [1006, 326] width 171 height 14
type input "A"
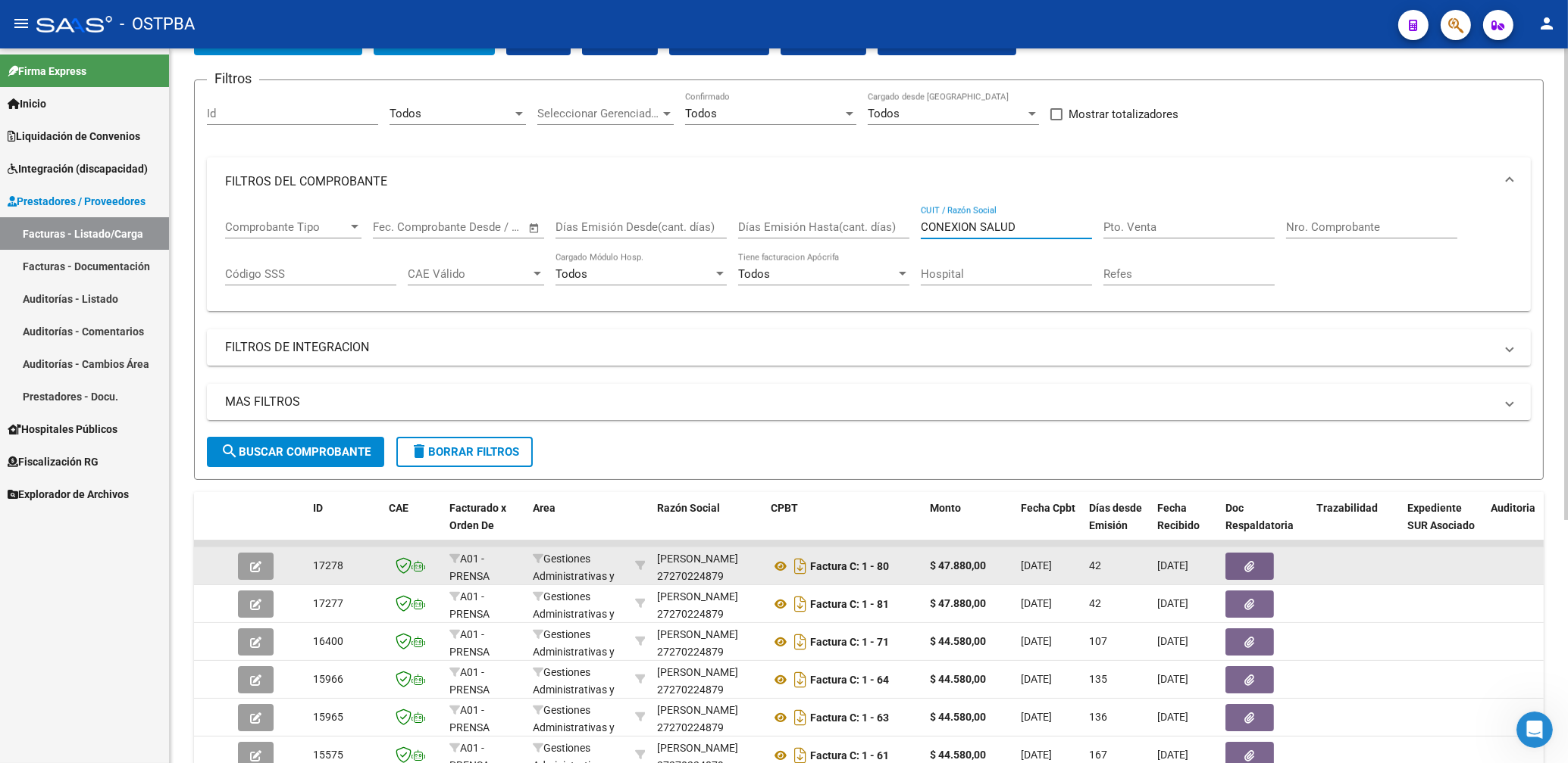
scroll to position [243, 0]
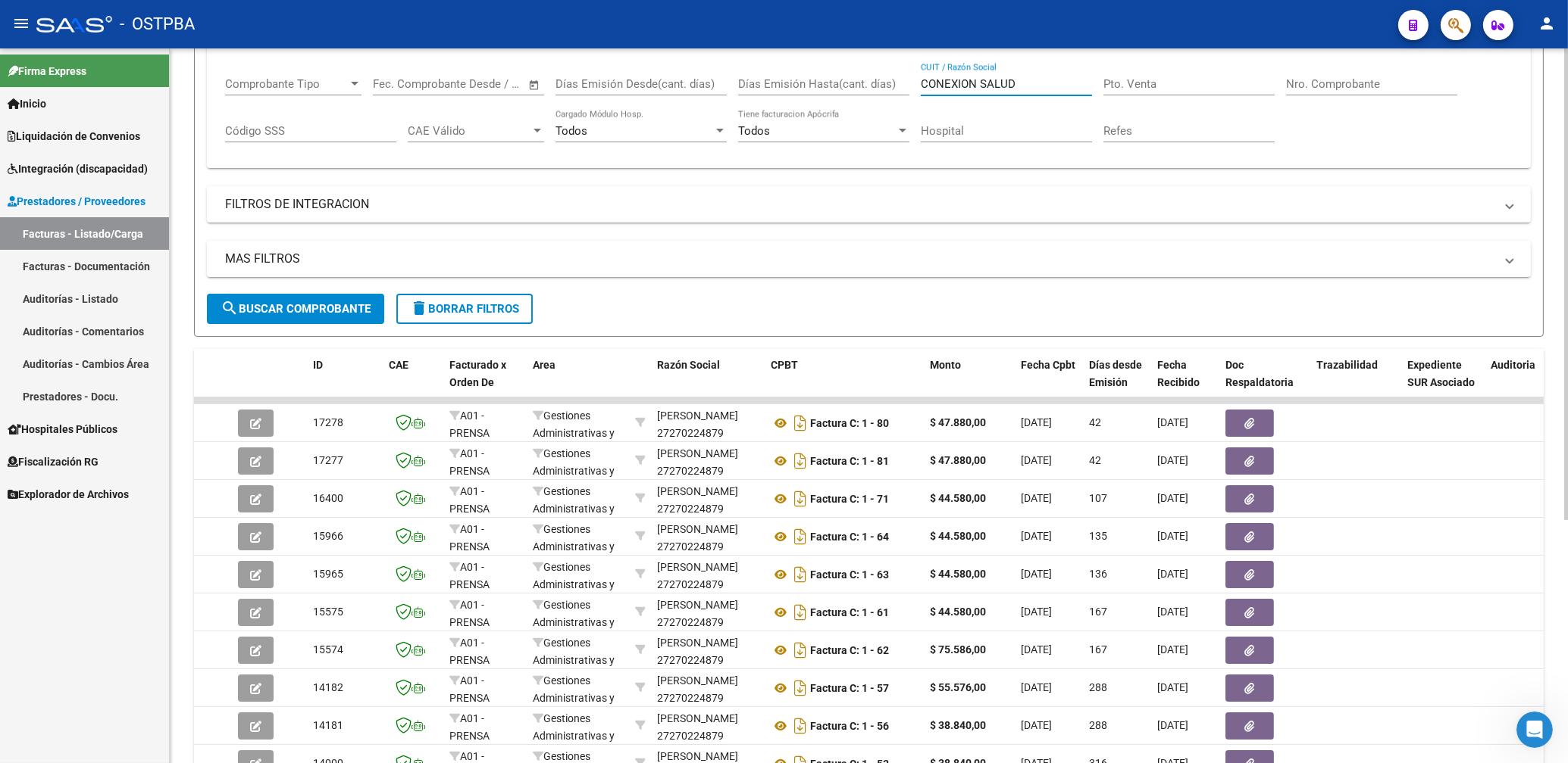
type input "CONEXION SALUD"
click at [342, 306] on span "search Buscar Comprobante" at bounding box center [296, 308] width 150 height 14
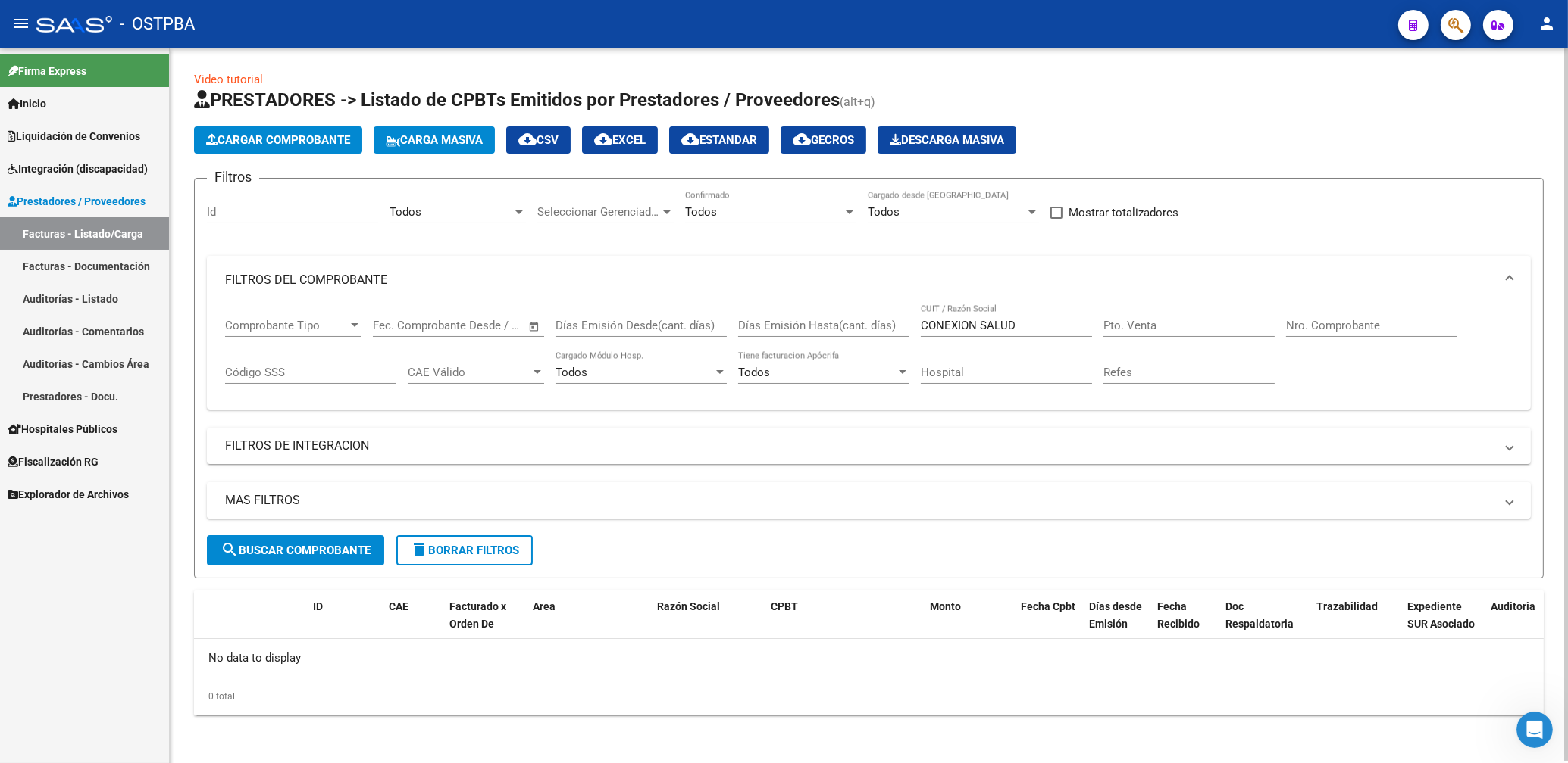
scroll to position [0, 0]
